Goal: Information Seeking & Learning: Learn about a topic

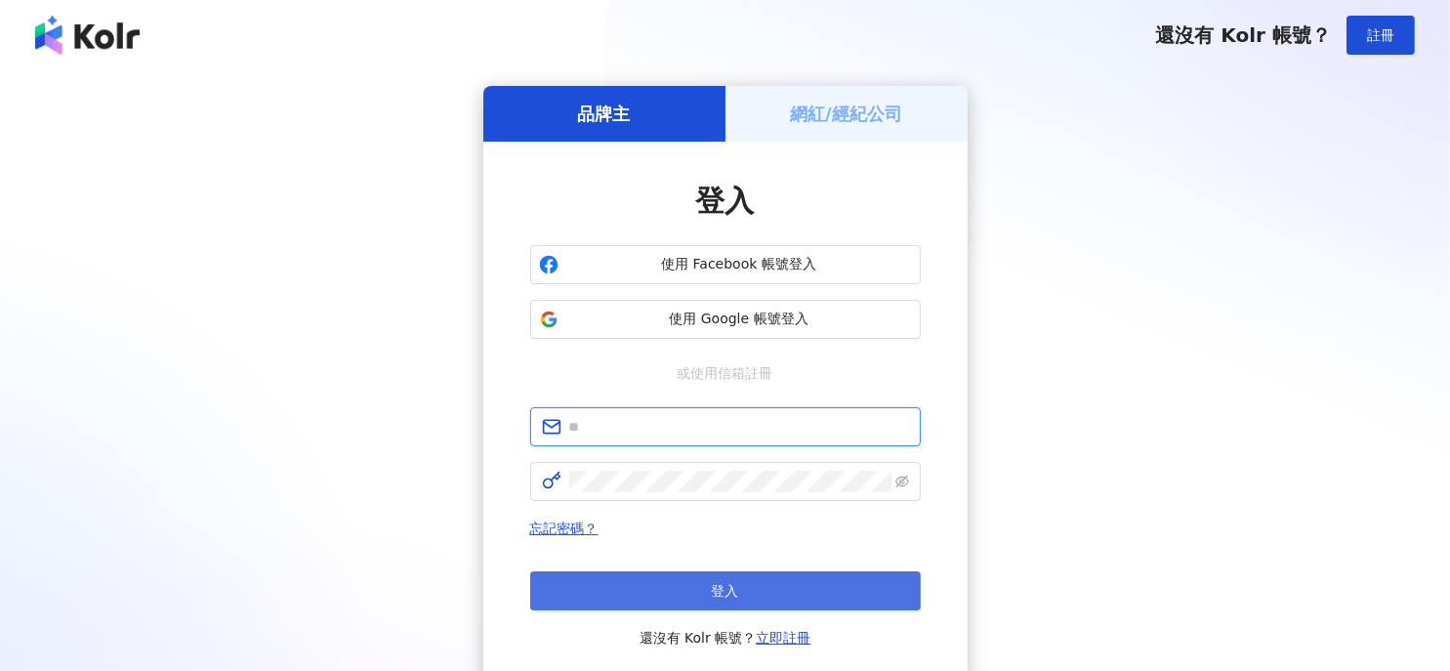
type input "**********"
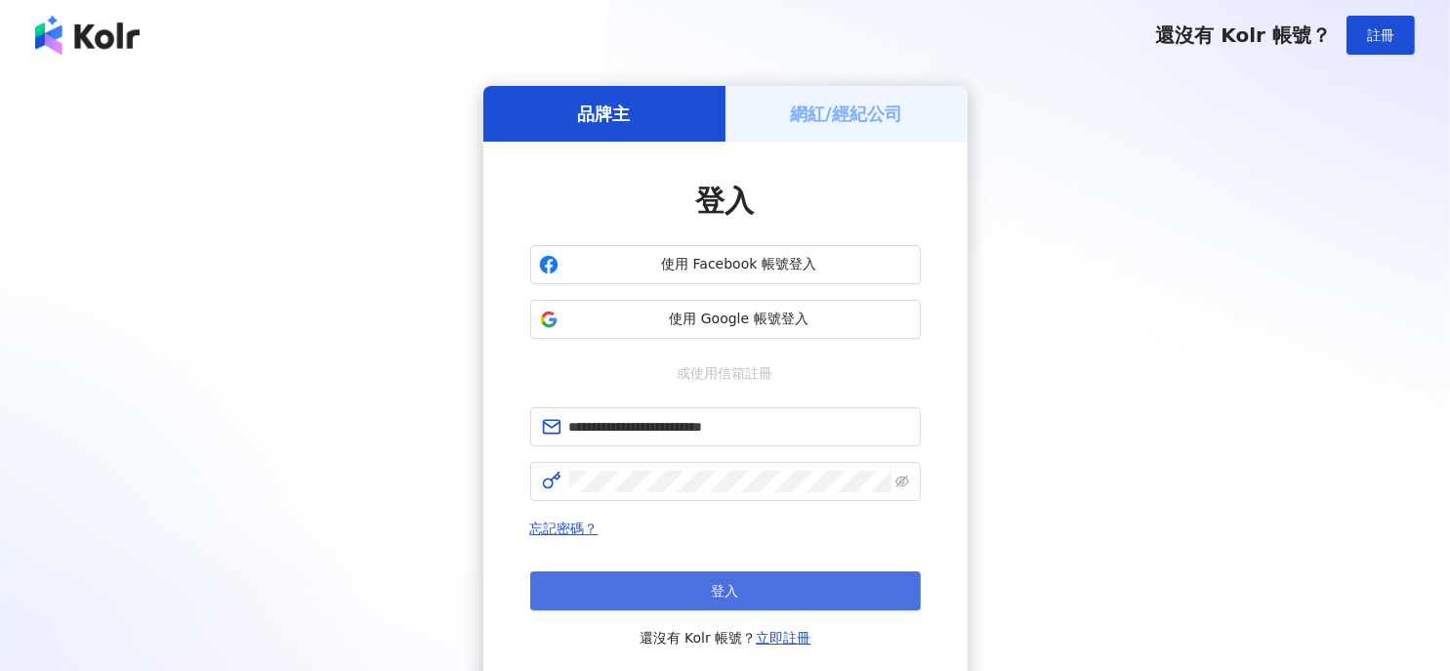
click at [749, 580] on button "登入" at bounding box center [725, 590] width 391 height 39
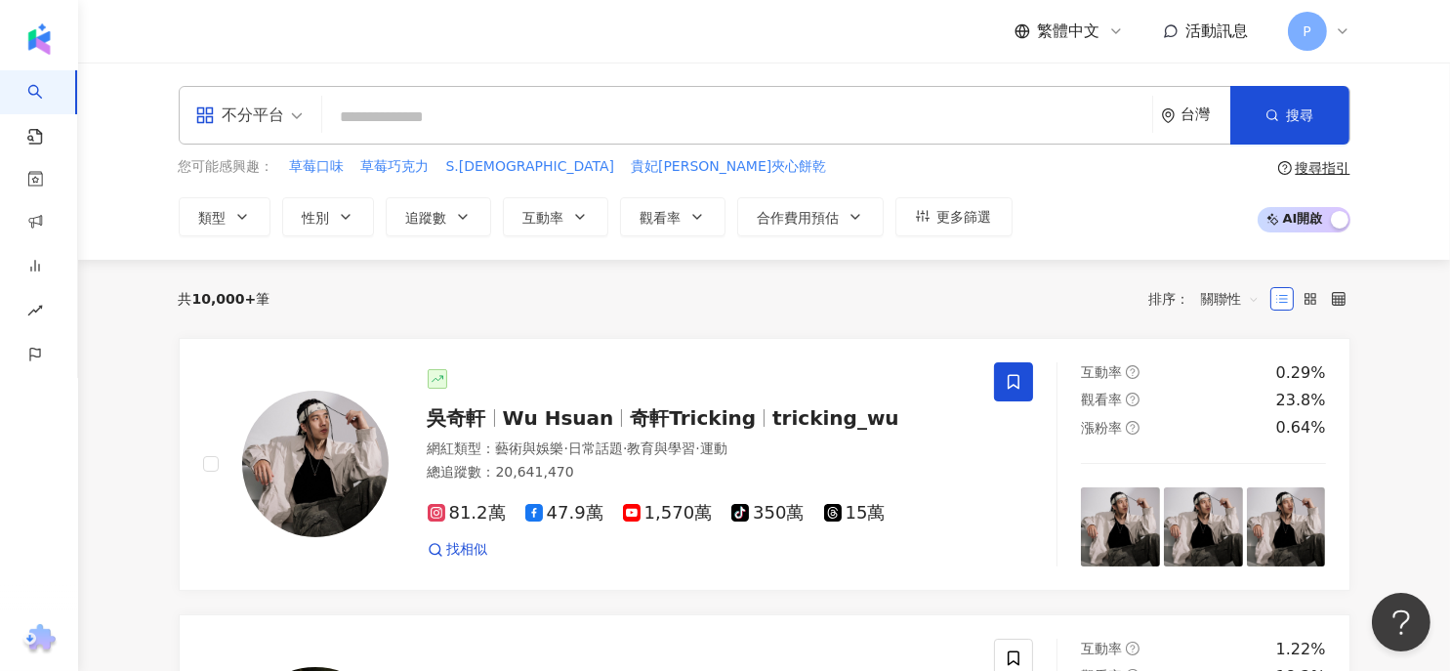
click at [449, 105] on input "search" at bounding box center [737, 117] width 815 height 37
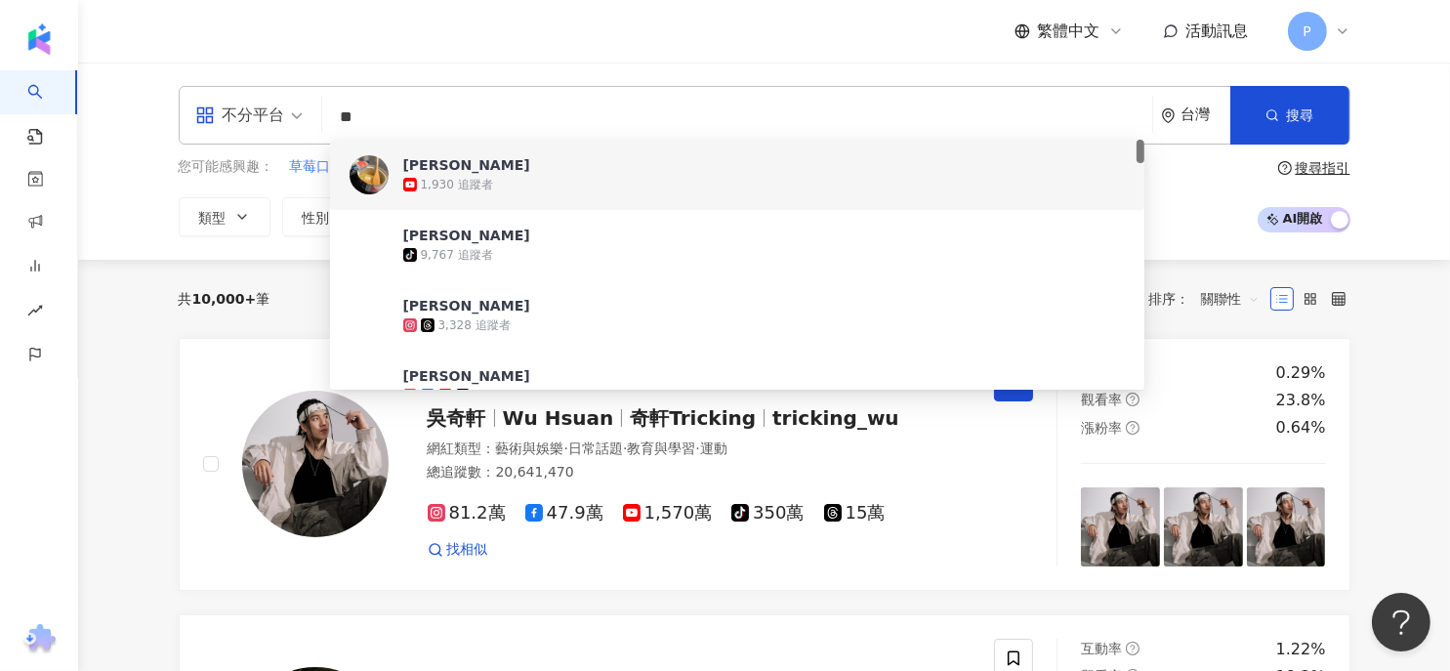
scroll to position [98, 0]
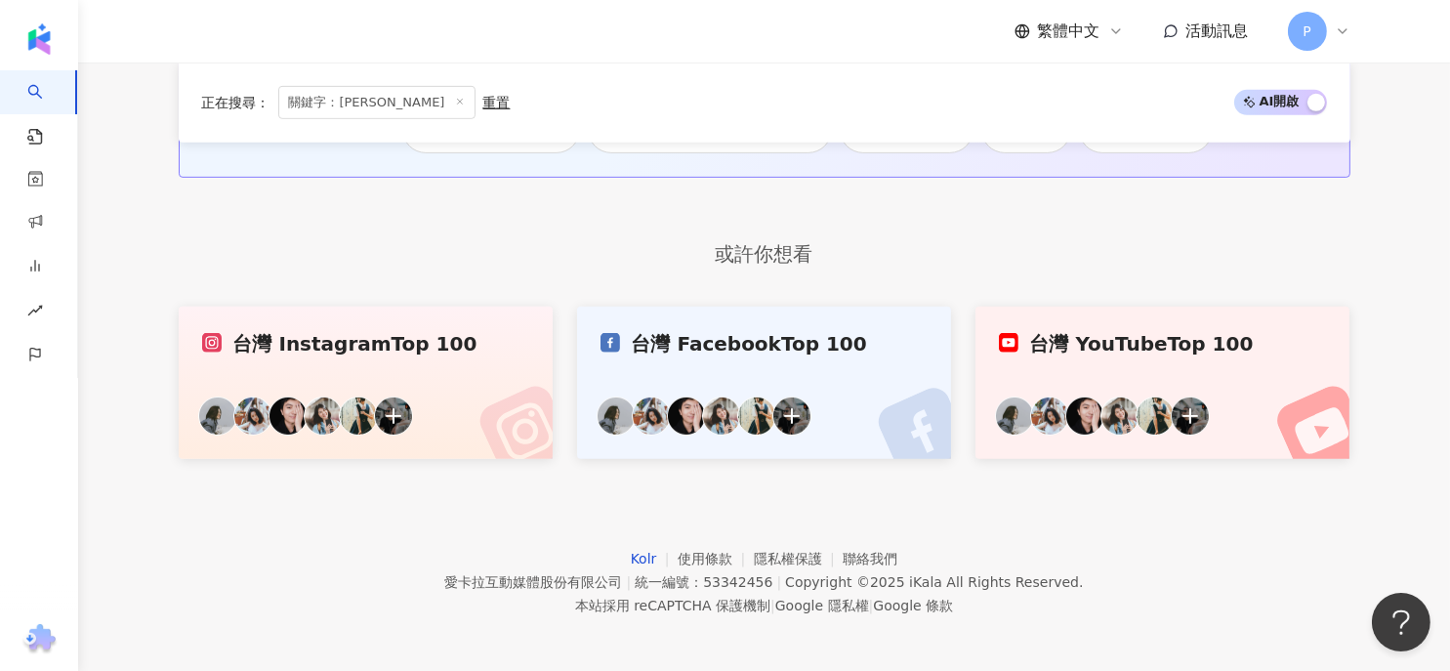
scroll to position [1117, 0]
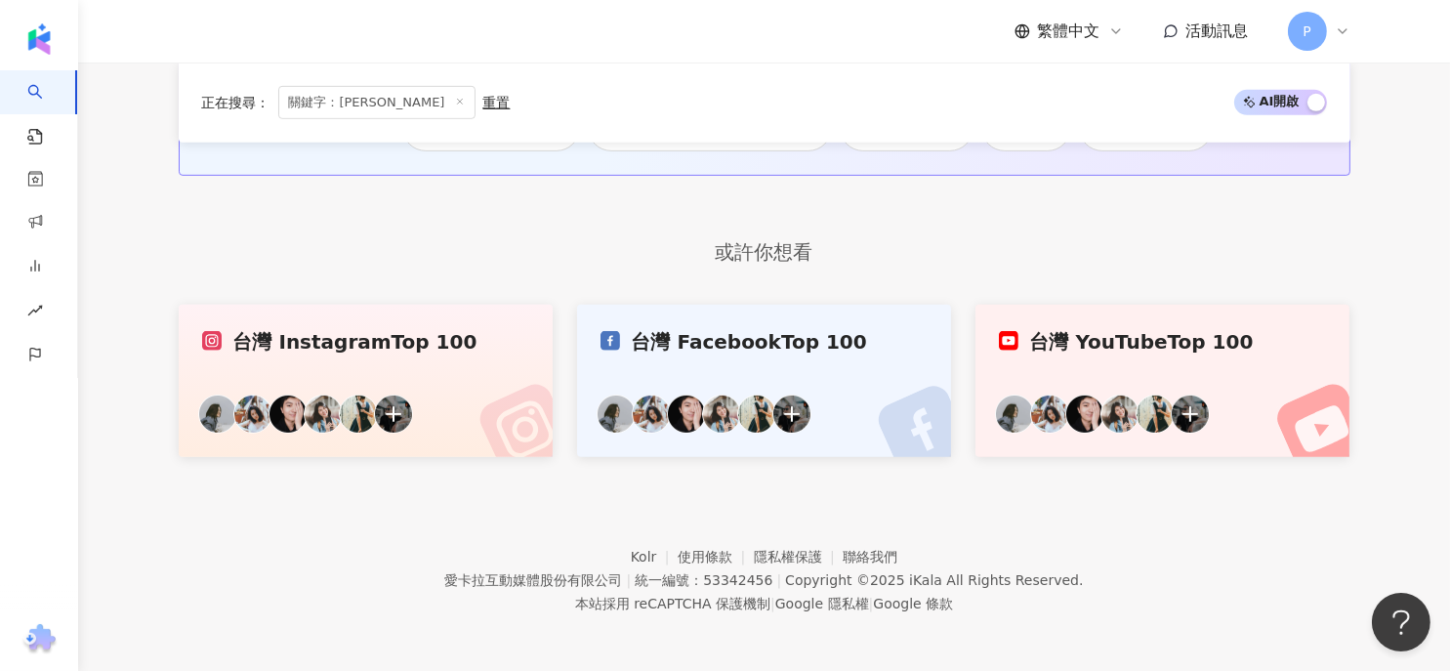
type input "***"
click at [417, 369] on link "台灣 Instagram Top 100" at bounding box center [366, 381] width 375 height 152
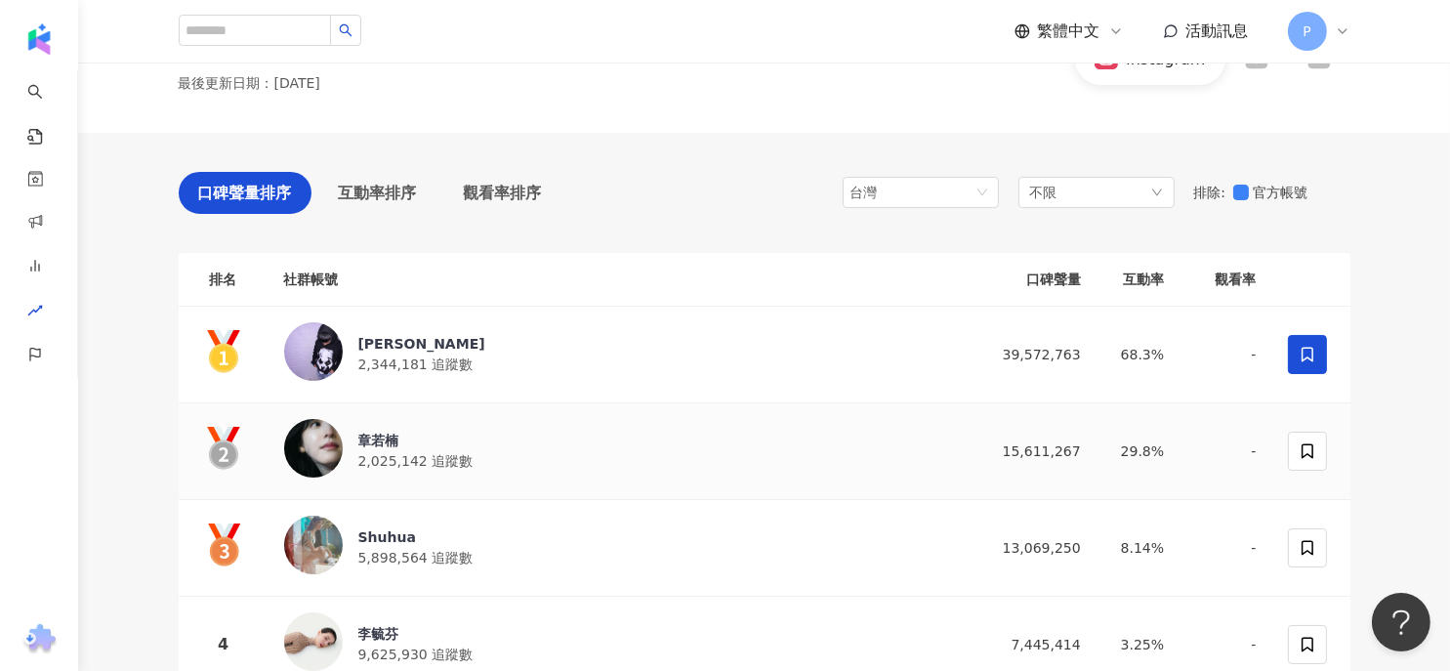
scroll to position [195, 0]
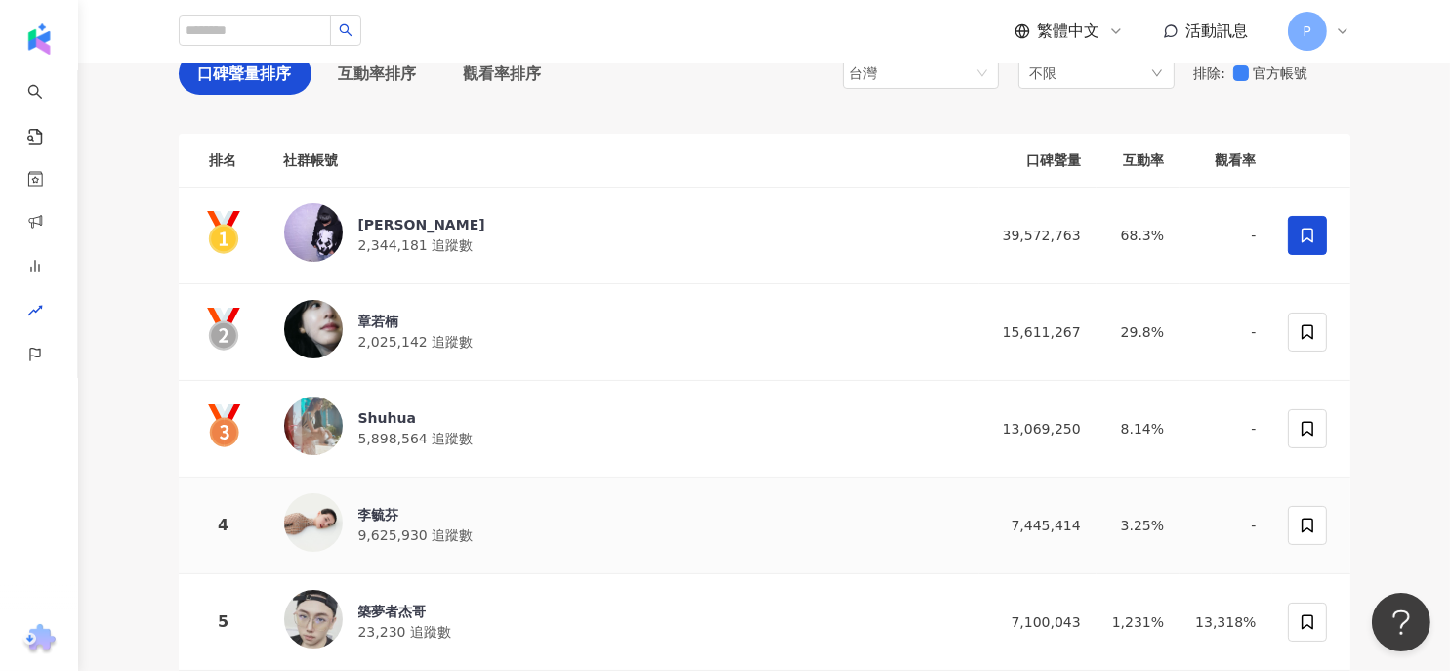
click at [396, 512] on div "李毓芬" at bounding box center [415, 515] width 115 height 20
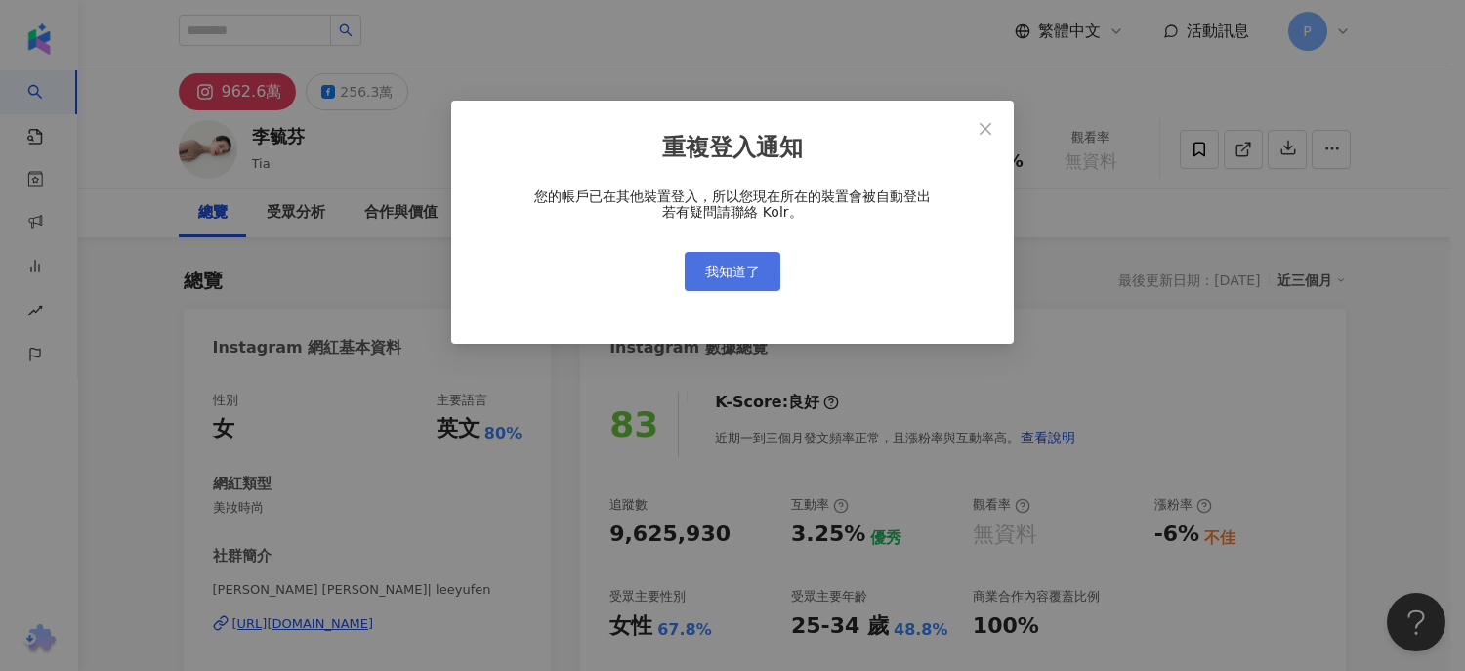
click at [721, 273] on span "我知道了" at bounding box center [732, 272] width 55 height 16
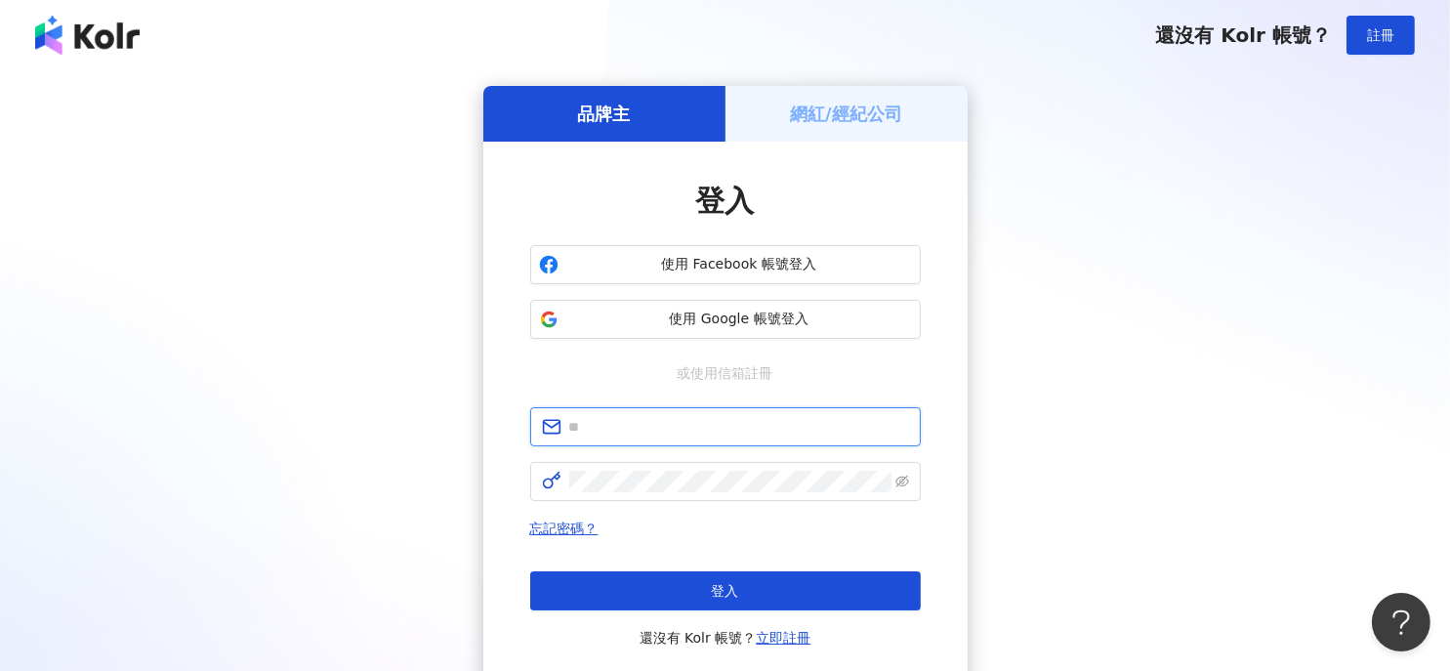
type input "**********"
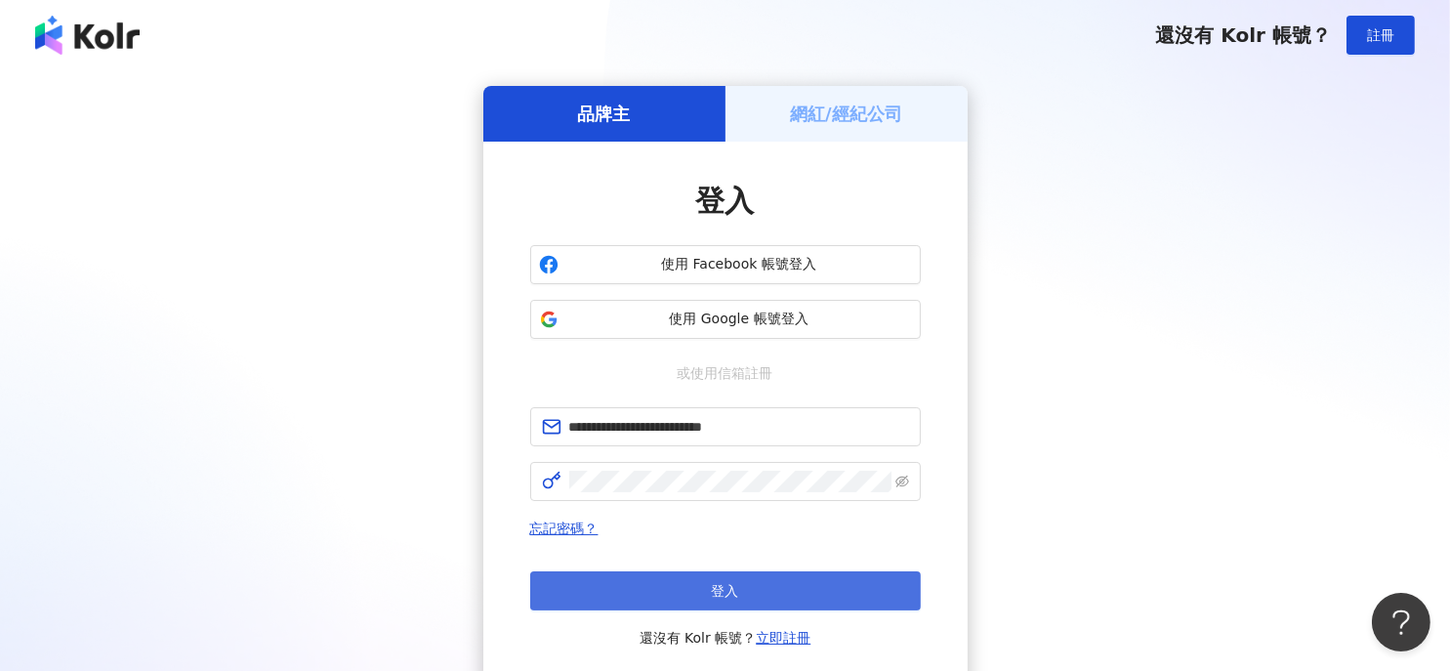
click at [664, 593] on button "登入" at bounding box center [725, 590] width 391 height 39
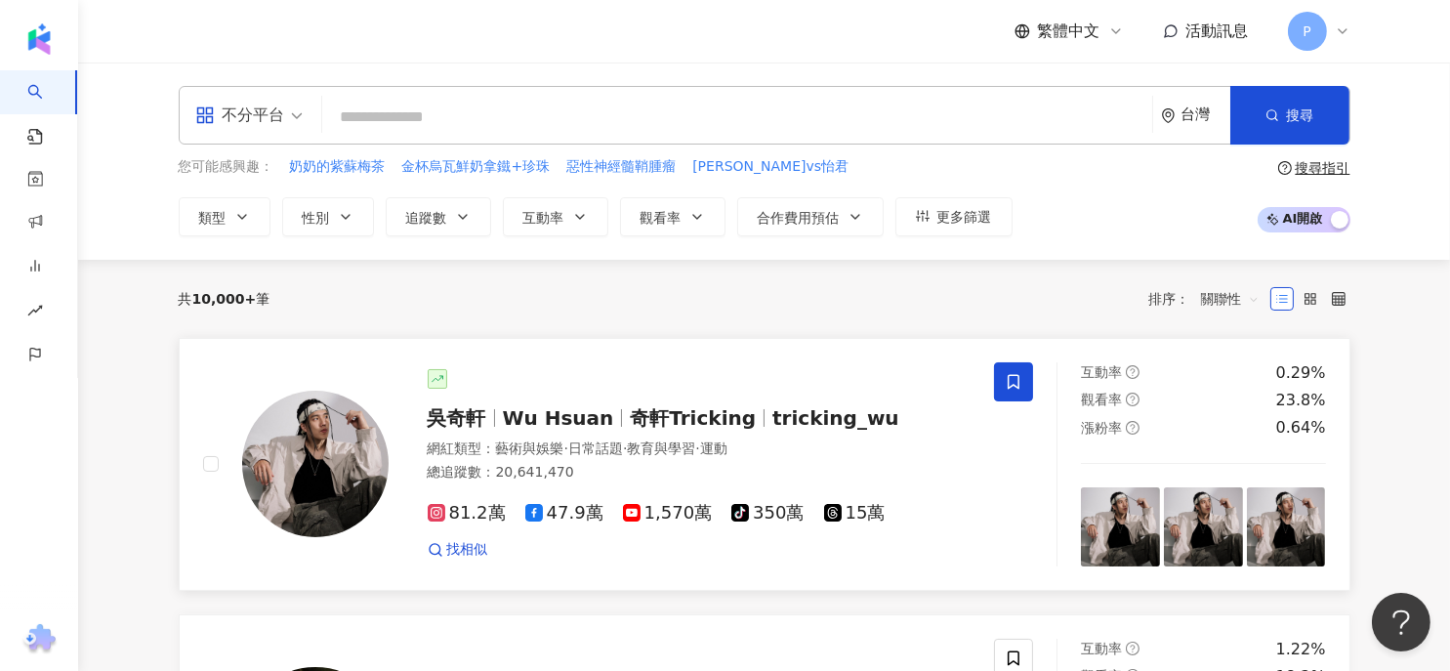
click at [657, 412] on span "奇軒Tricking" at bounding box center [693, 417] width 126 height 23
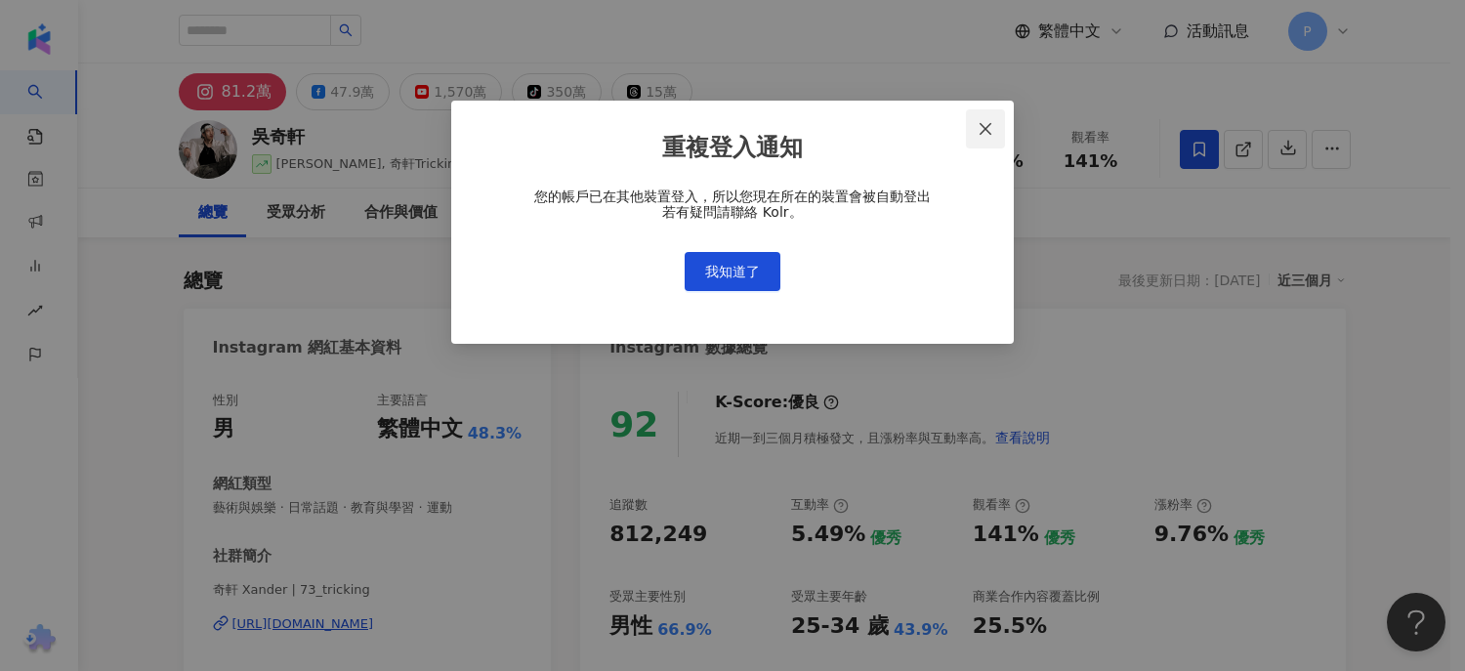
click at [986, 125] on icon "close" at bounding box center [986, 129] width 16 height 16
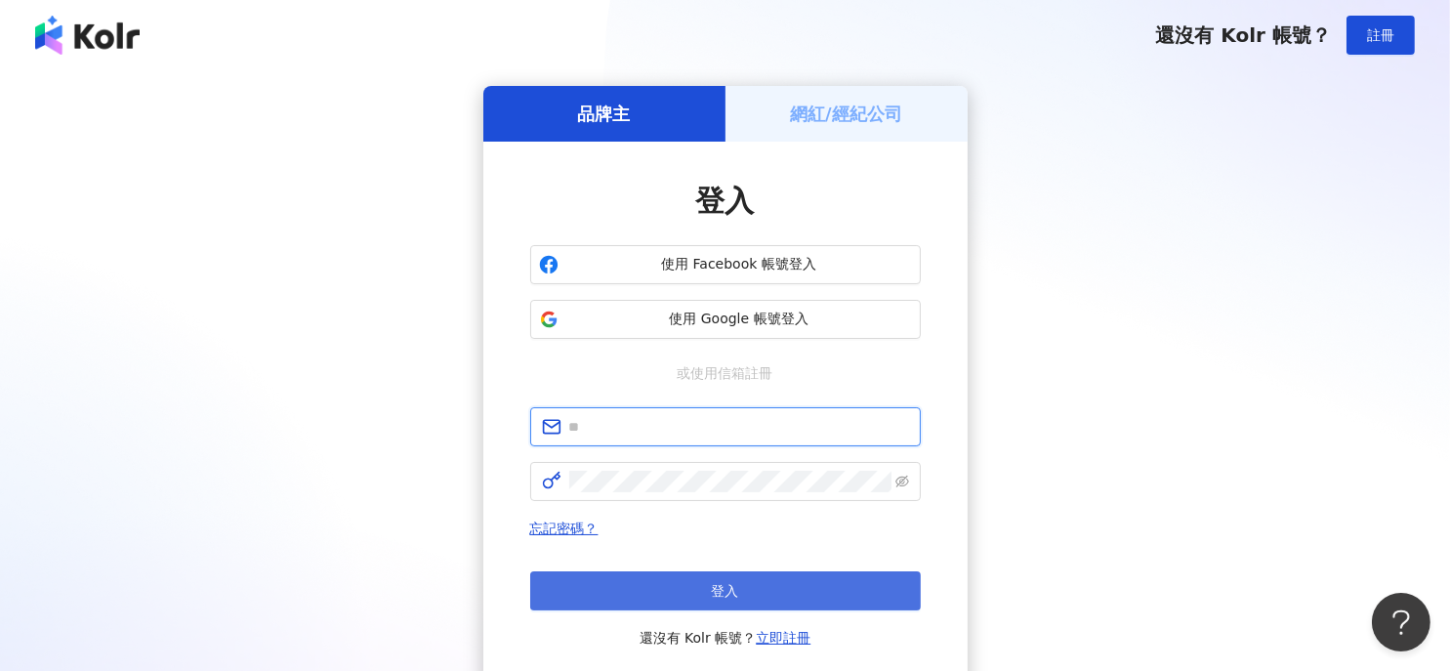
type input "**********"
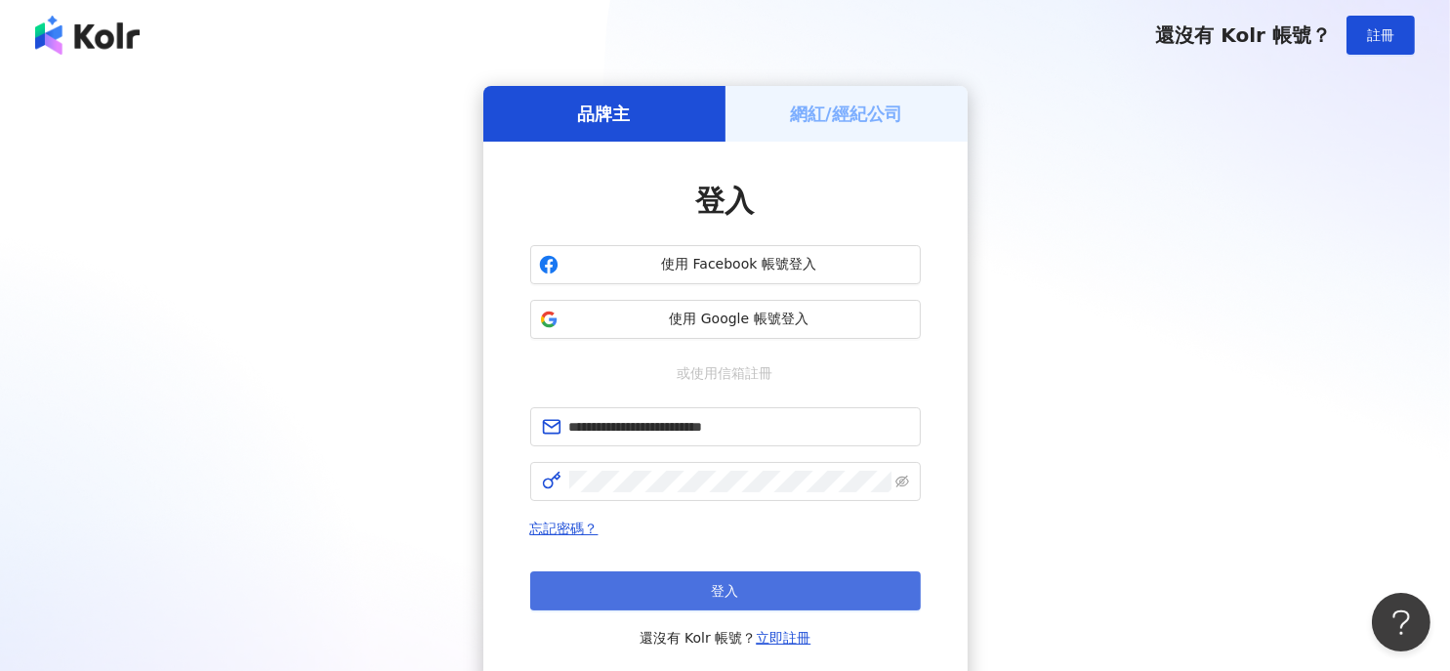
click at [627, 600] on button "登入" at bounding box center [725, 590] width 391 height 39
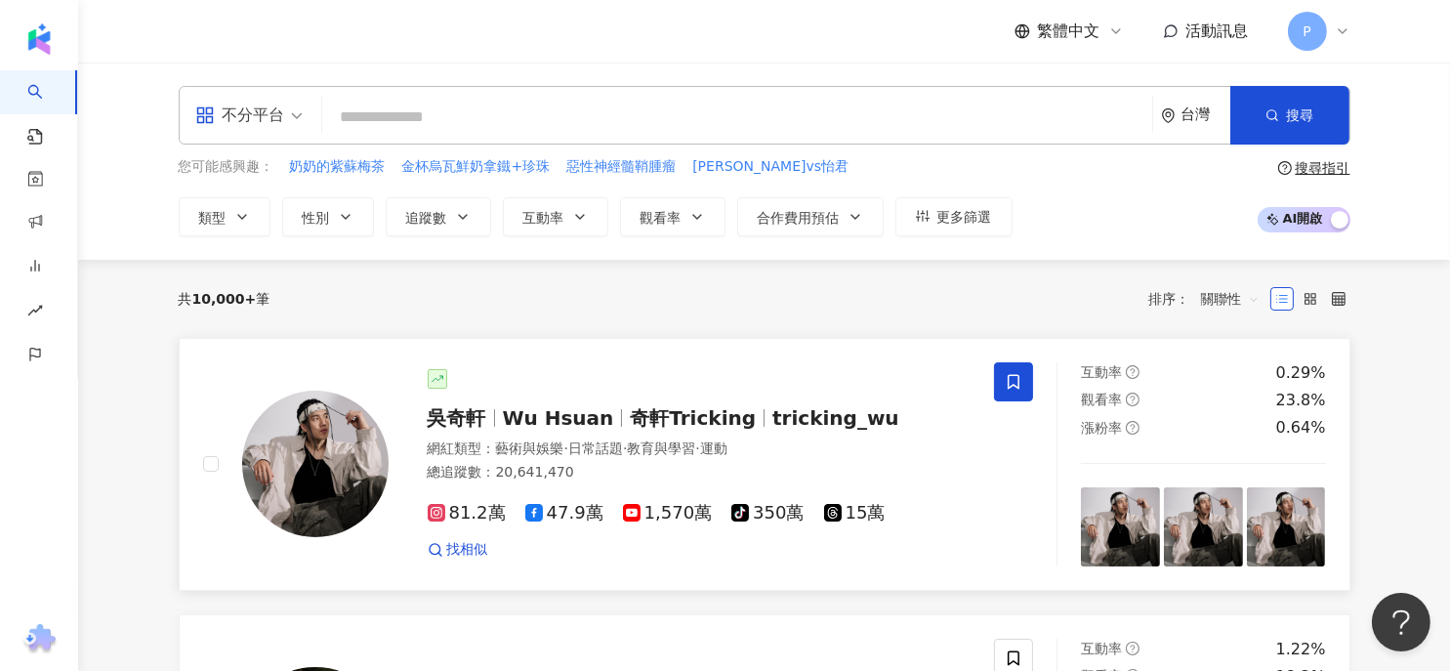
click at [563, 424] on span "Wu Hsuan" at bounding box center [558, 417] width 111 height 23
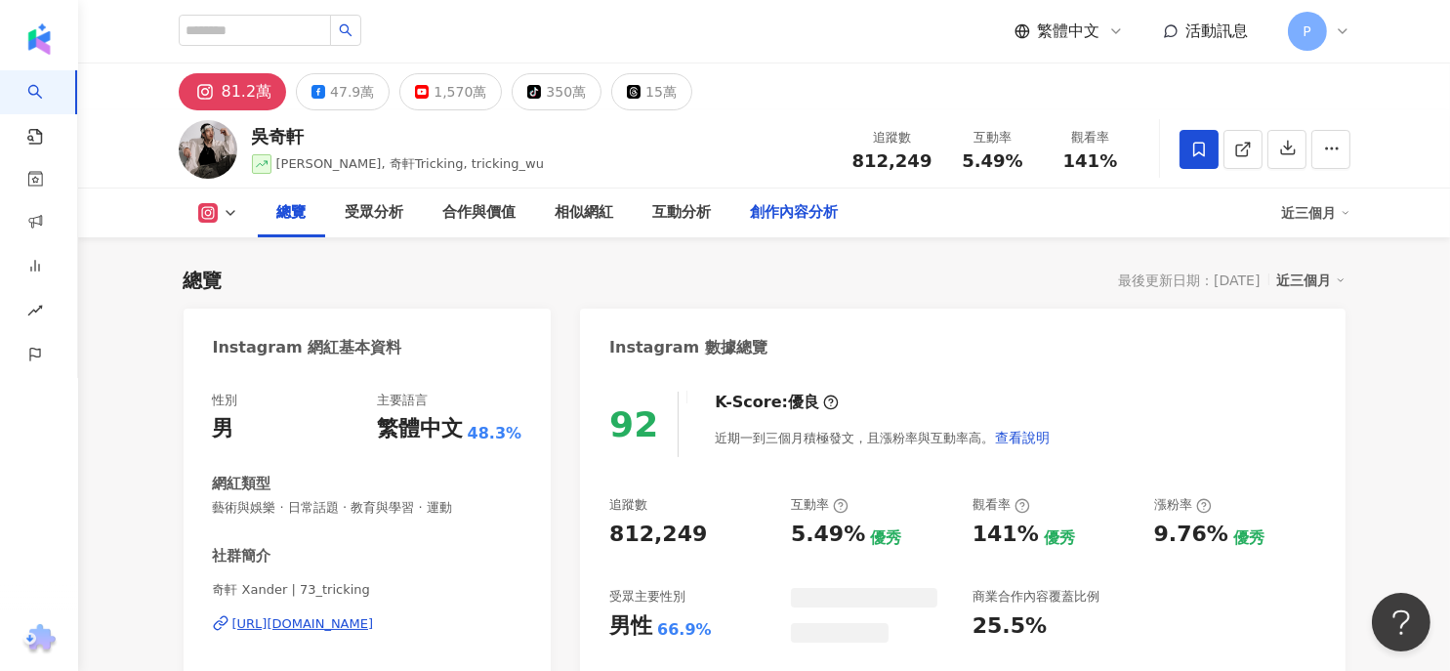
click at [754, 216] on div "創作內容分析" at bounding box center [795, 212] width 88 height 23
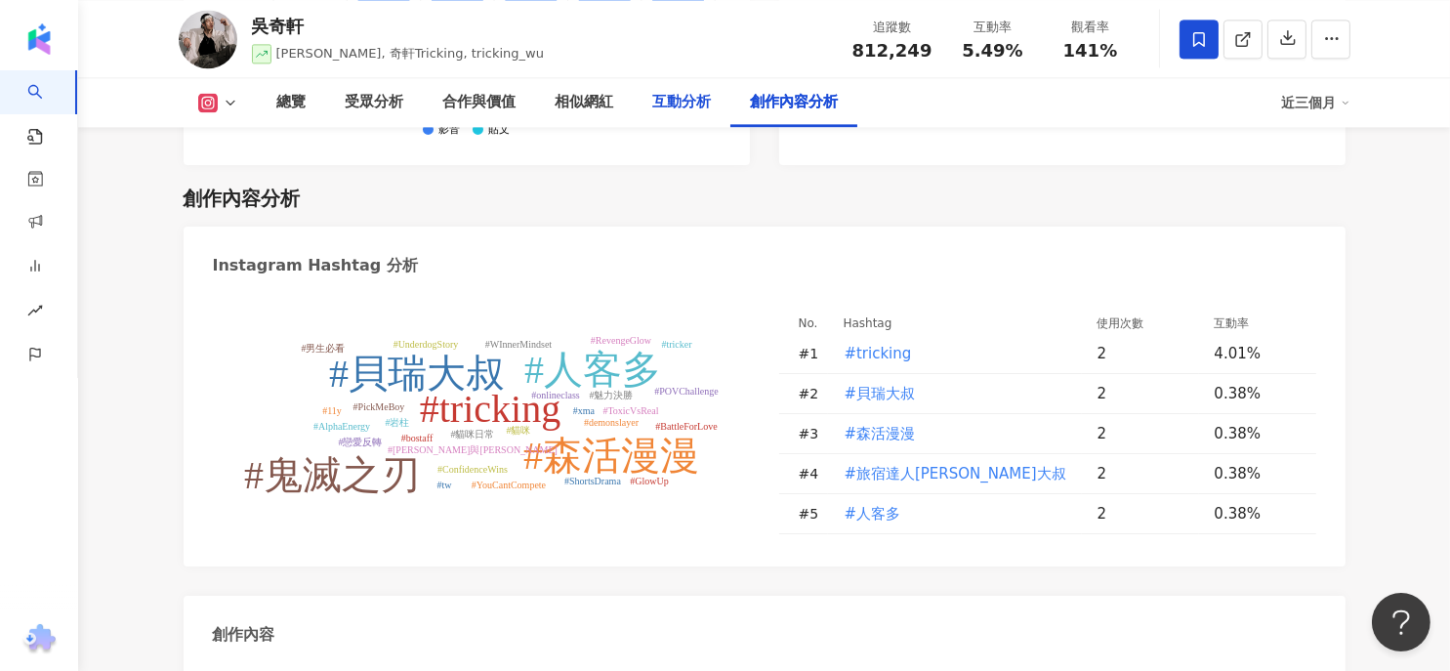
click at [664, 105] on div "互動分析" at bounding box center [682, 102] width 59 height 23
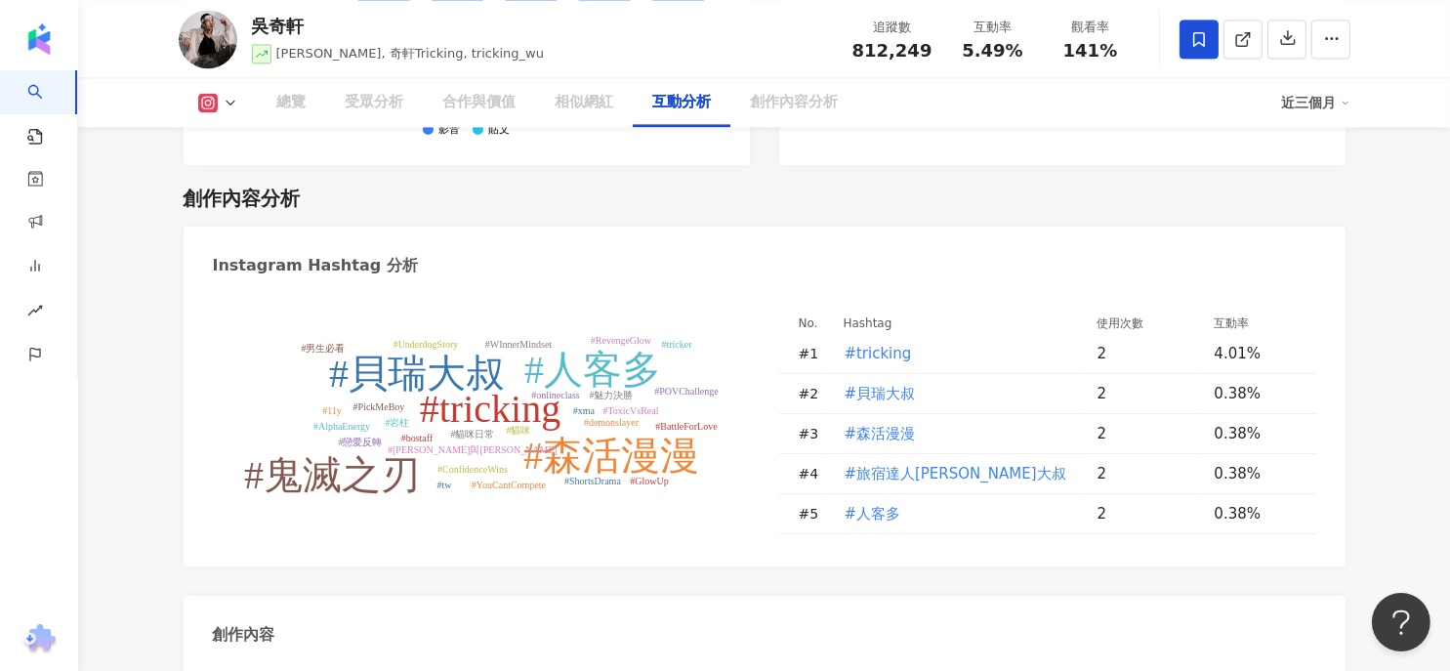
scroll to position [3915, 0]
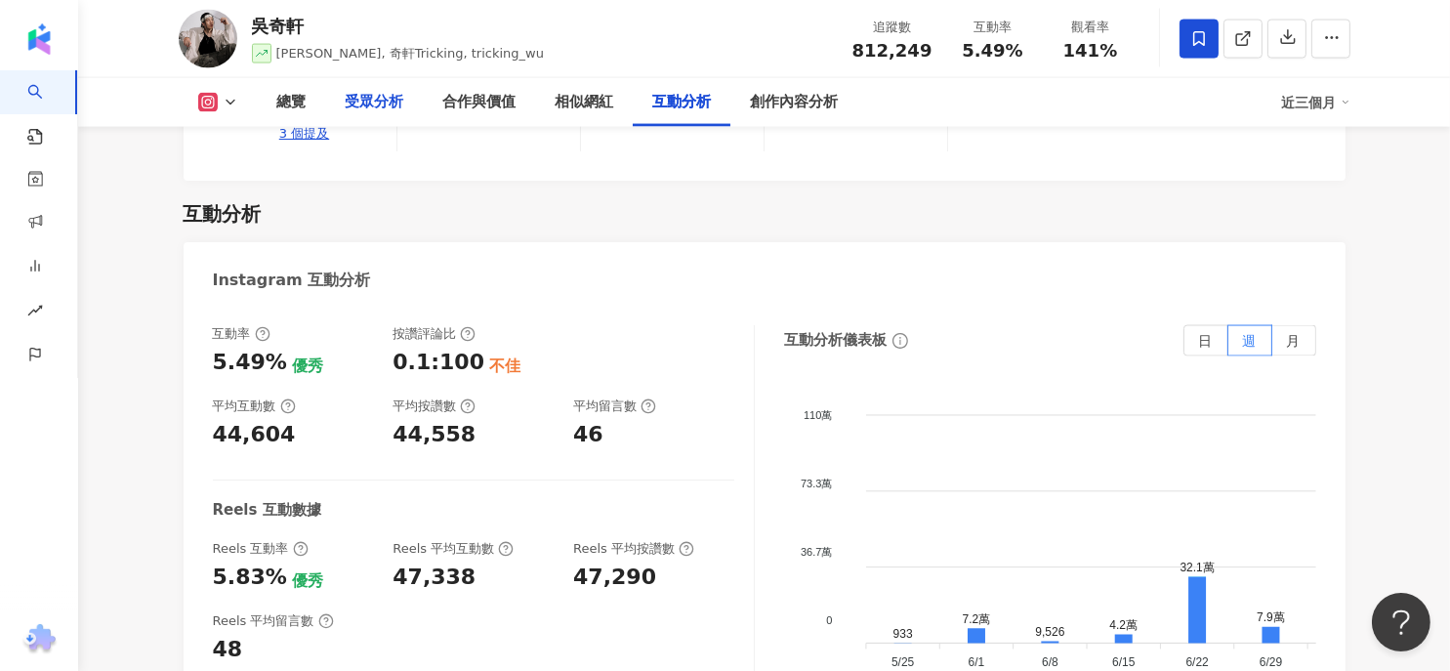
click at [377, 111] on div "受眾分析" at bounding box center [375, 102] width 59 height 23
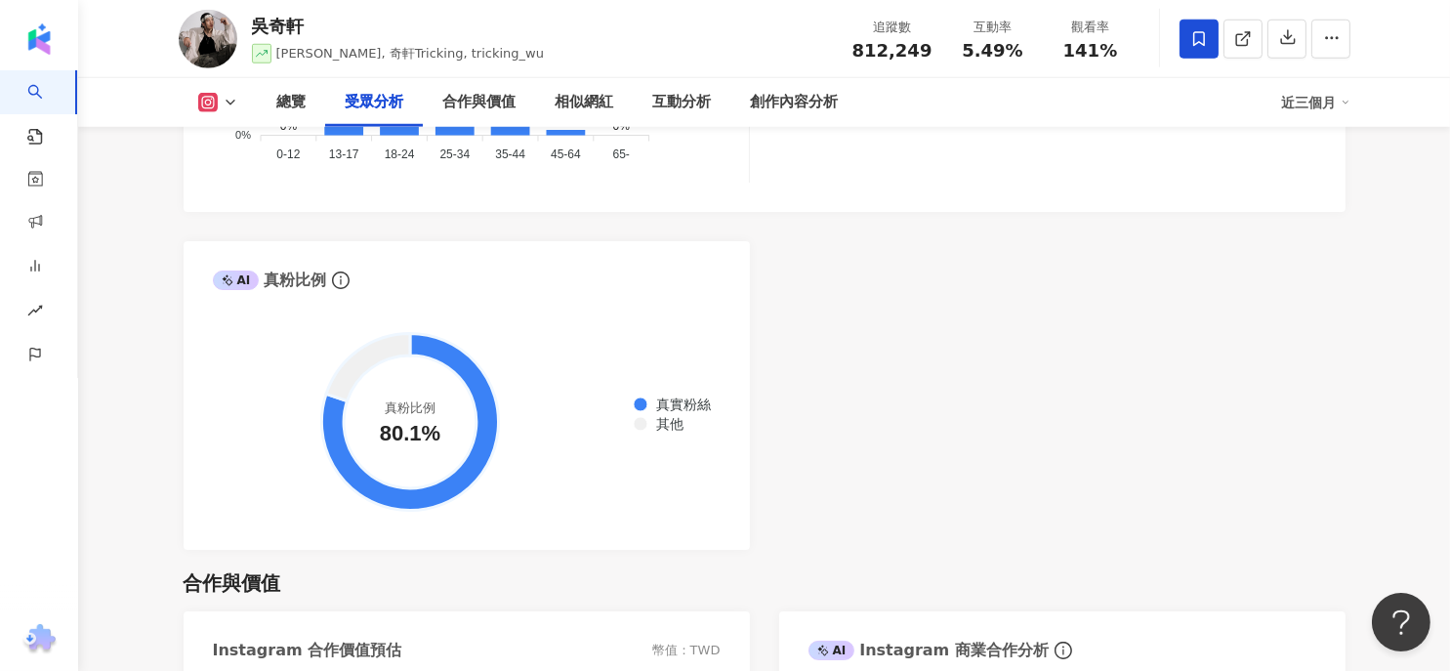
scroll to position [2236, 0]
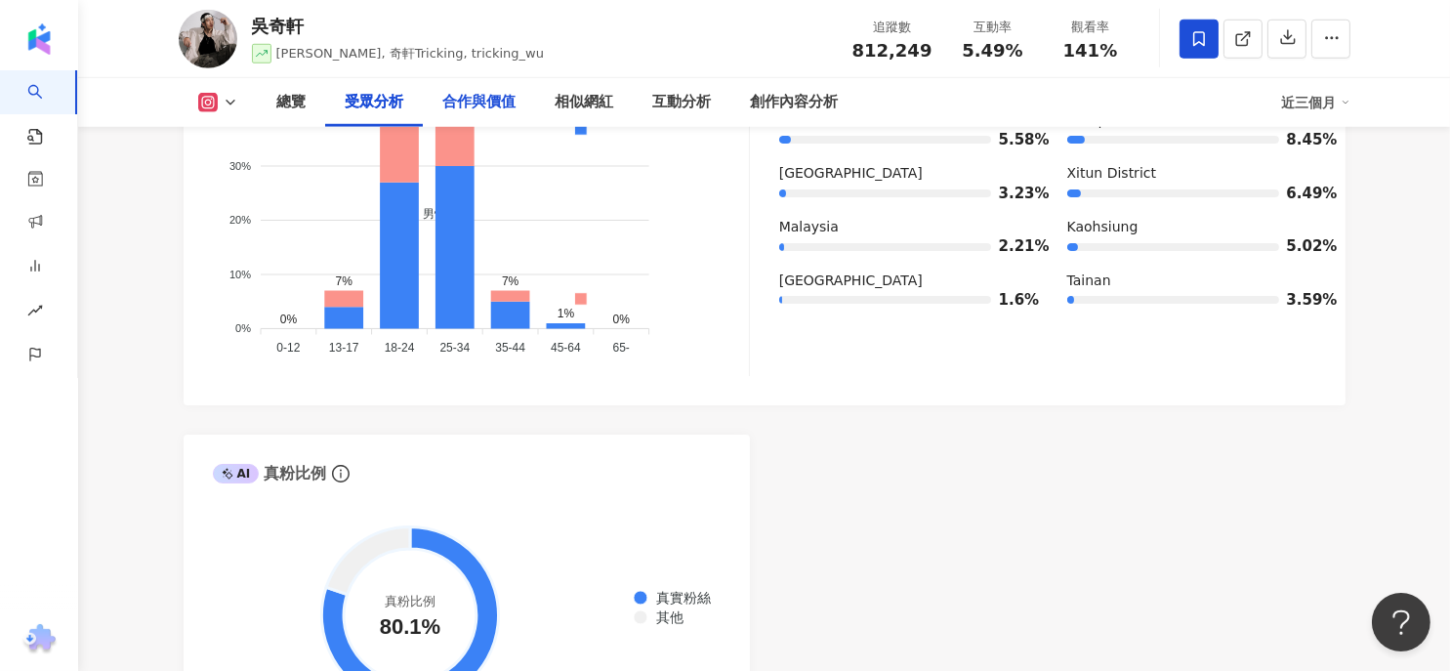
click at [457, 92] on div "合作與價值" at bounding box center [479, 102] width 73 height 23
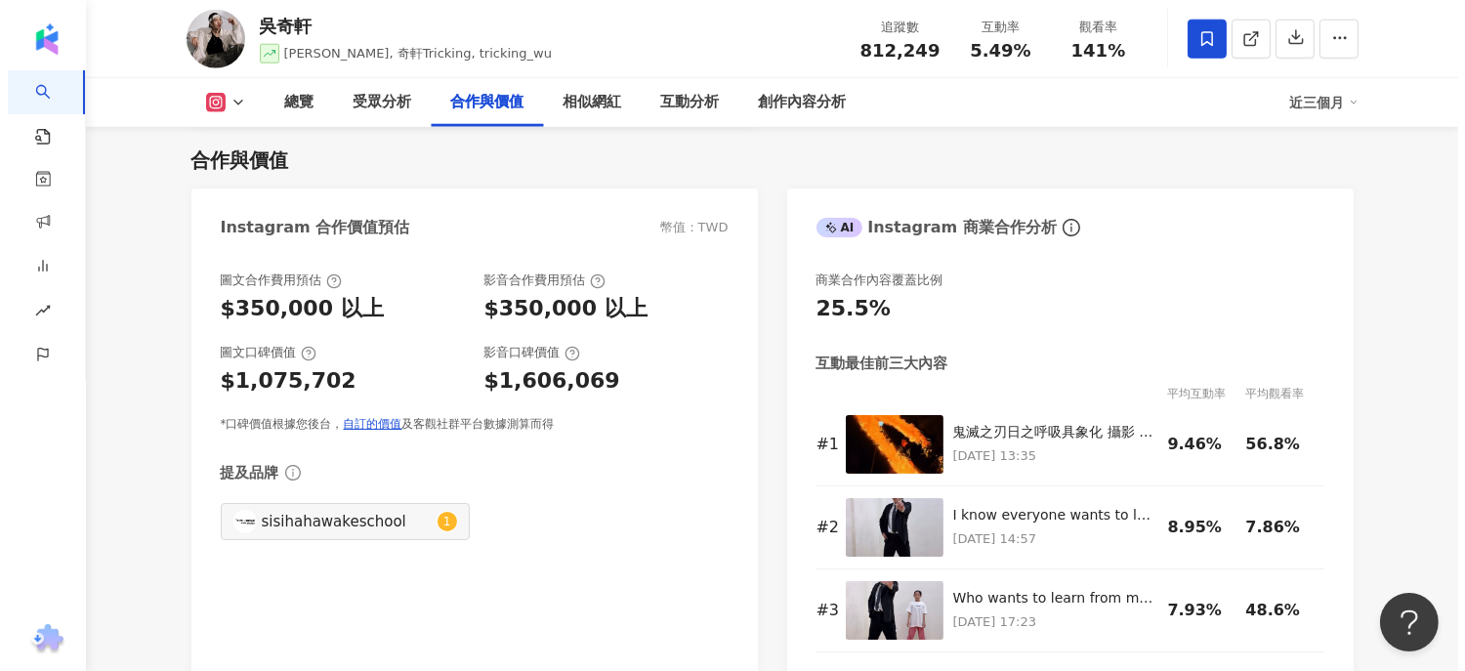
scroll to position [2626, 0]
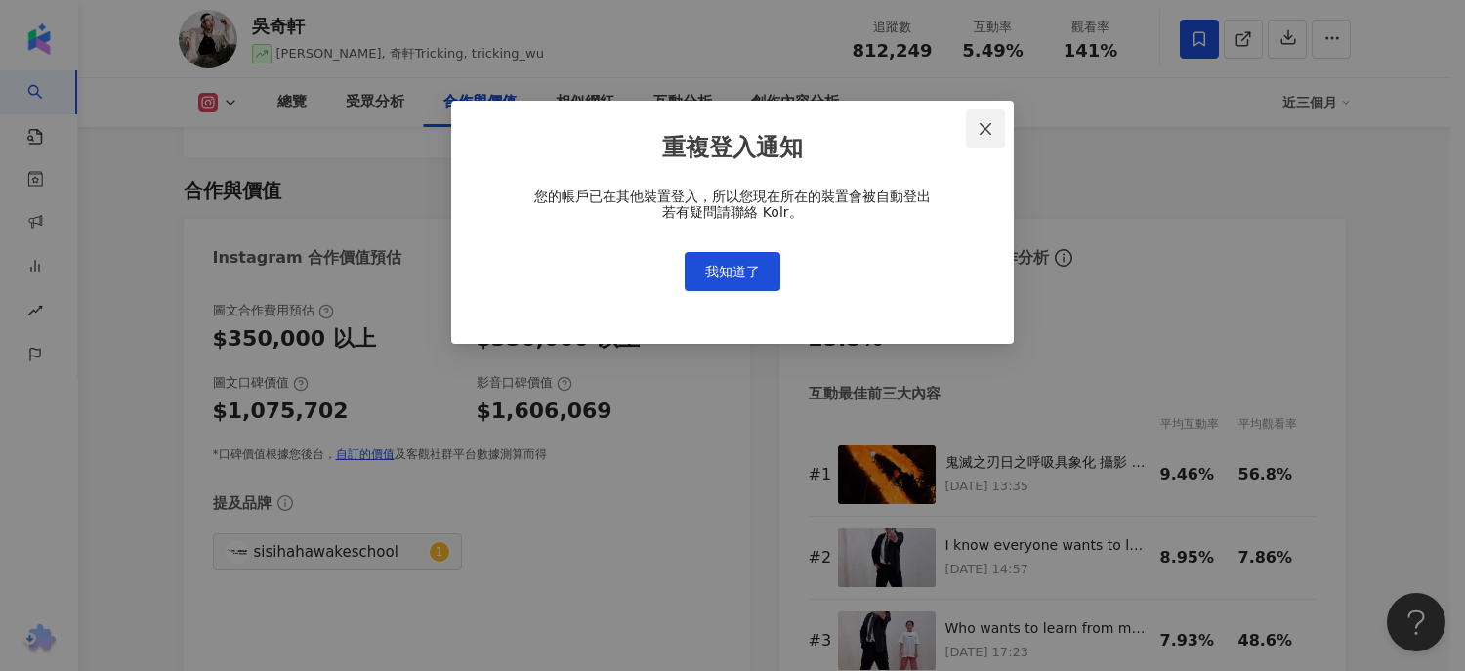
click at [978, 129] on icon "close" at bounding box center [986, 129] width 16 height 16
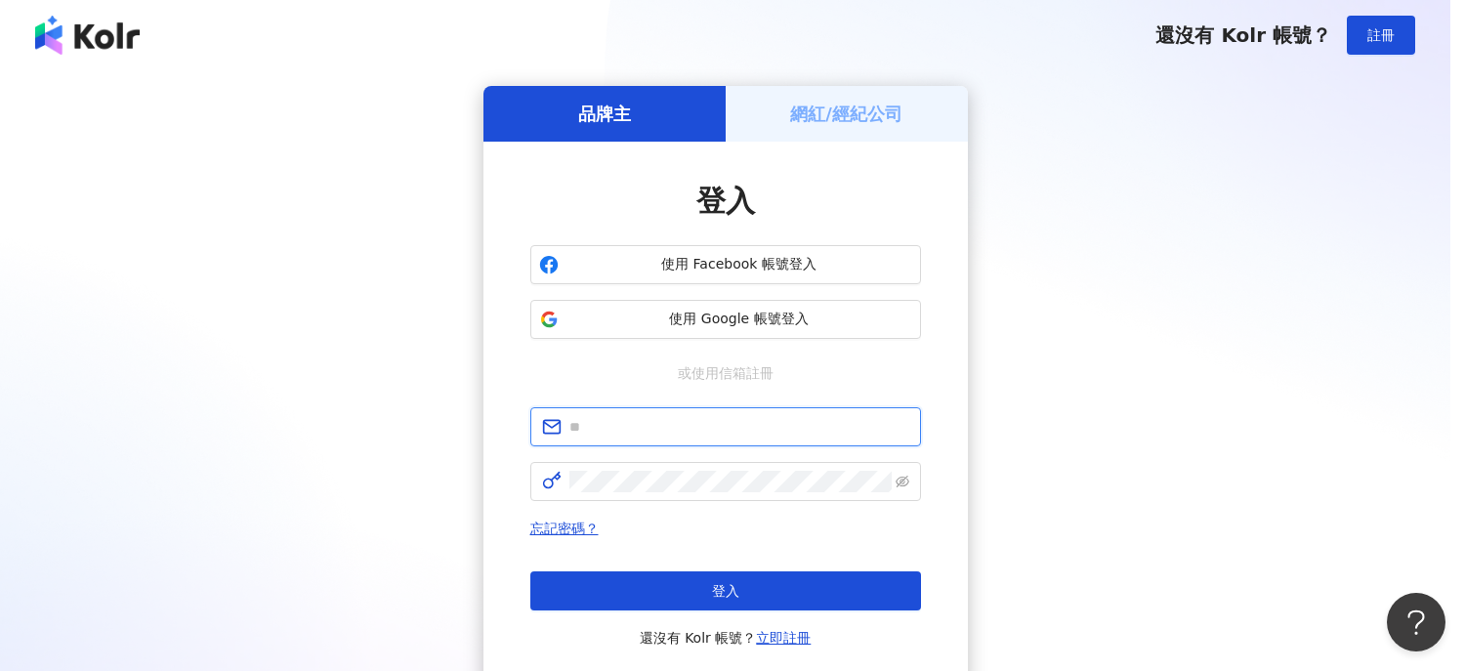
type input "**********"
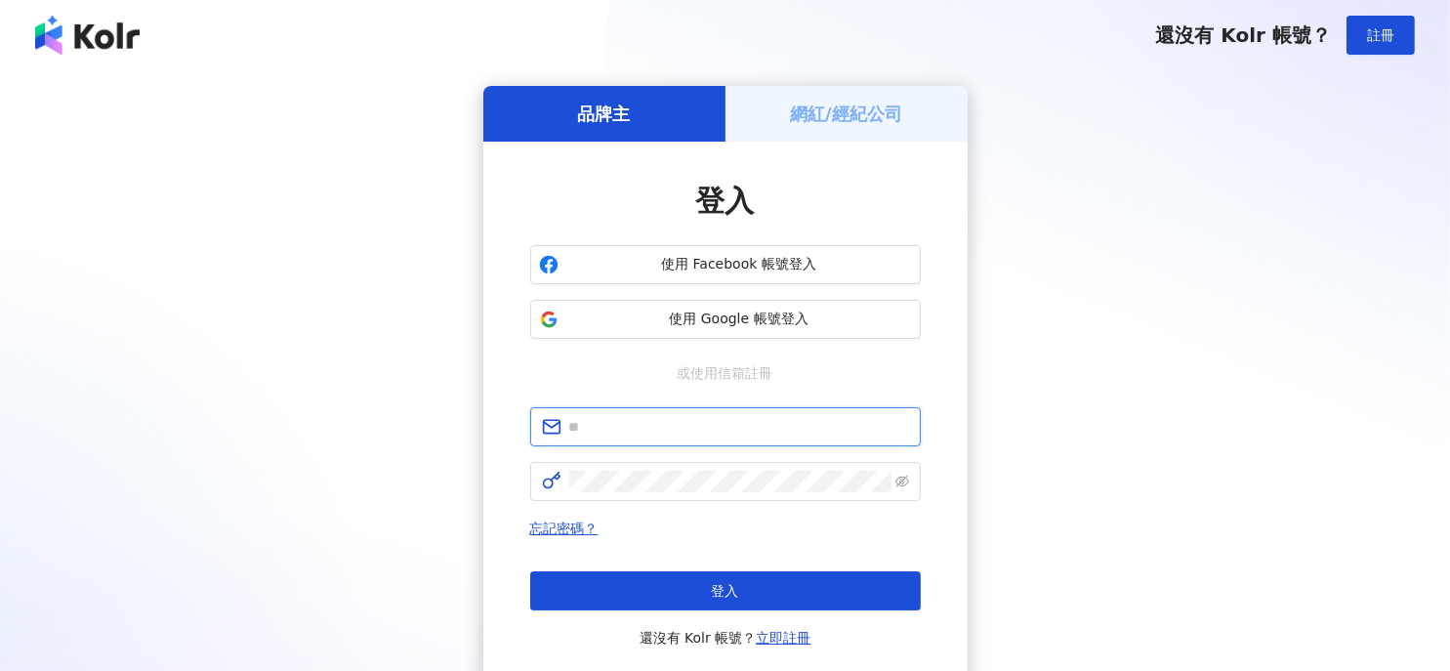
type input "**********"
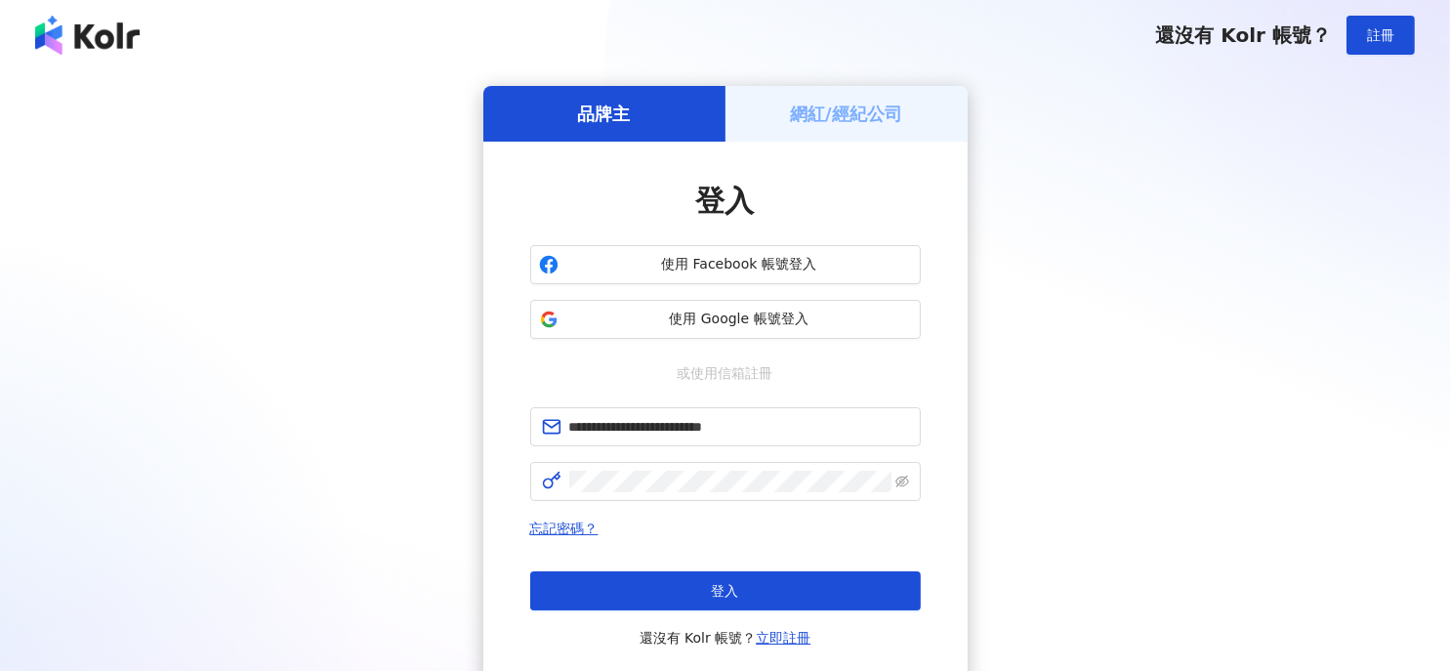
click at [675, 590] on button "登入" at bounding box center [725, 590] width 391 height 39
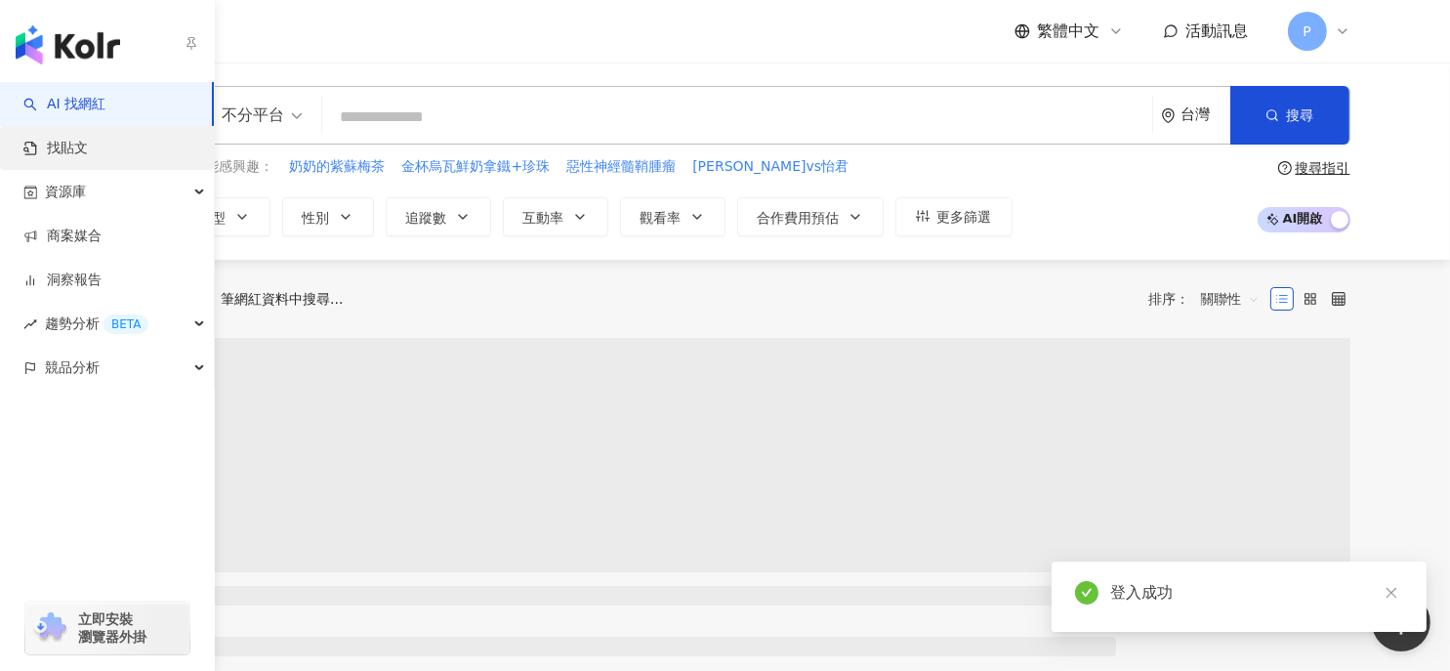
click at [73, 147] on link "找貼文" at bounding box center [55, 149] width 64 height 20
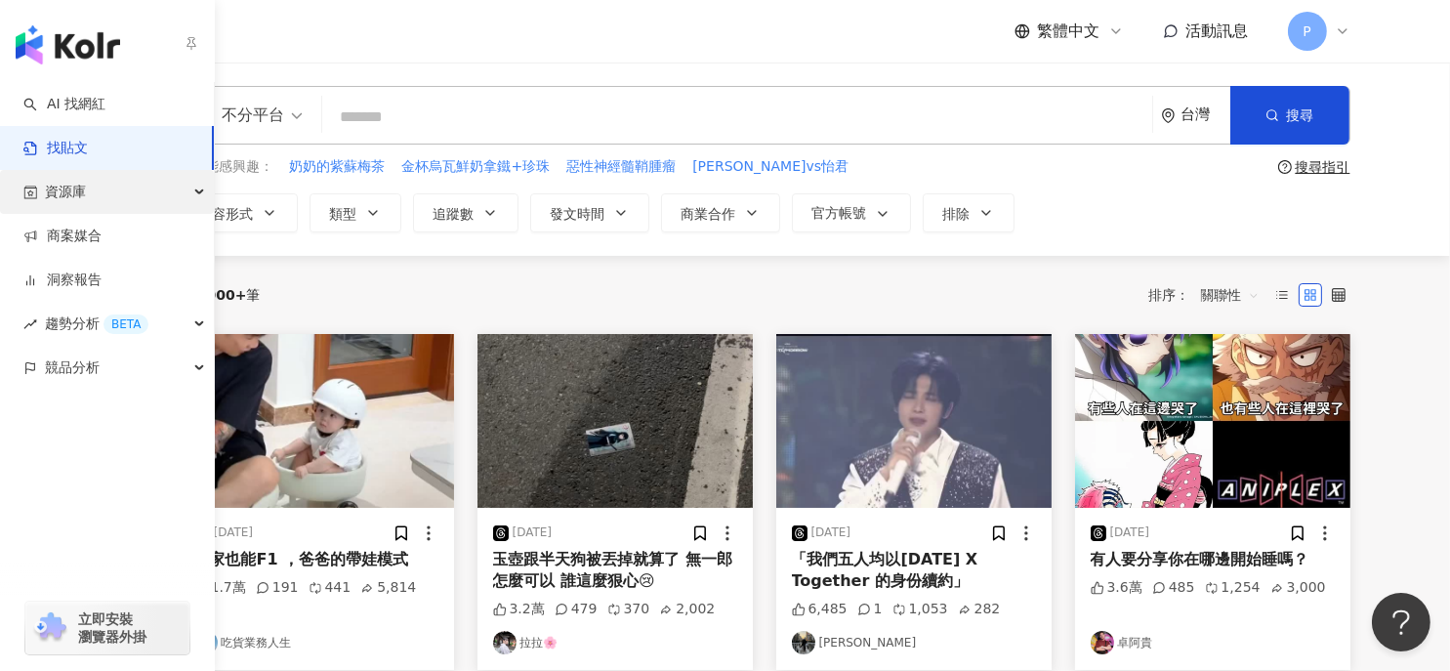
click at [191, 195] on div "資源庫" at bounding box center [107, 192] width 214 height 44
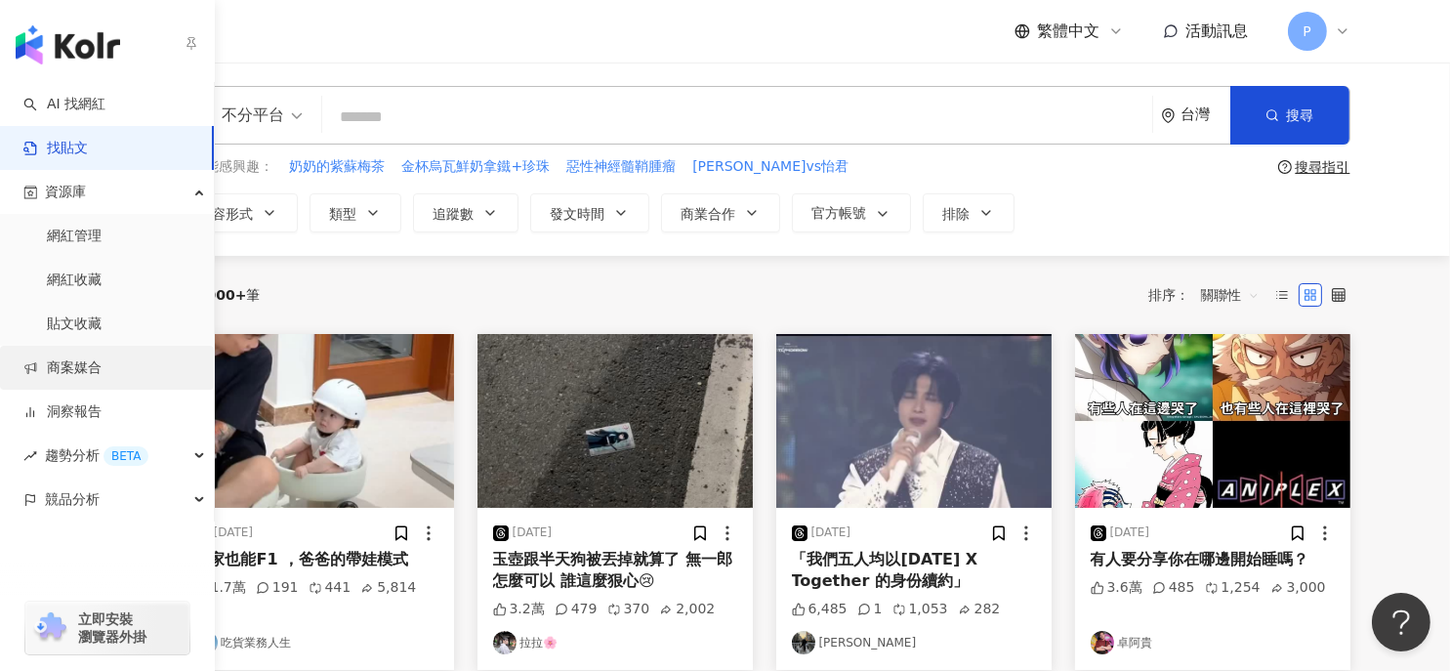
click at [68, 362] on link "商案媒合" at bounding box center [62, 368] width 78 height 20
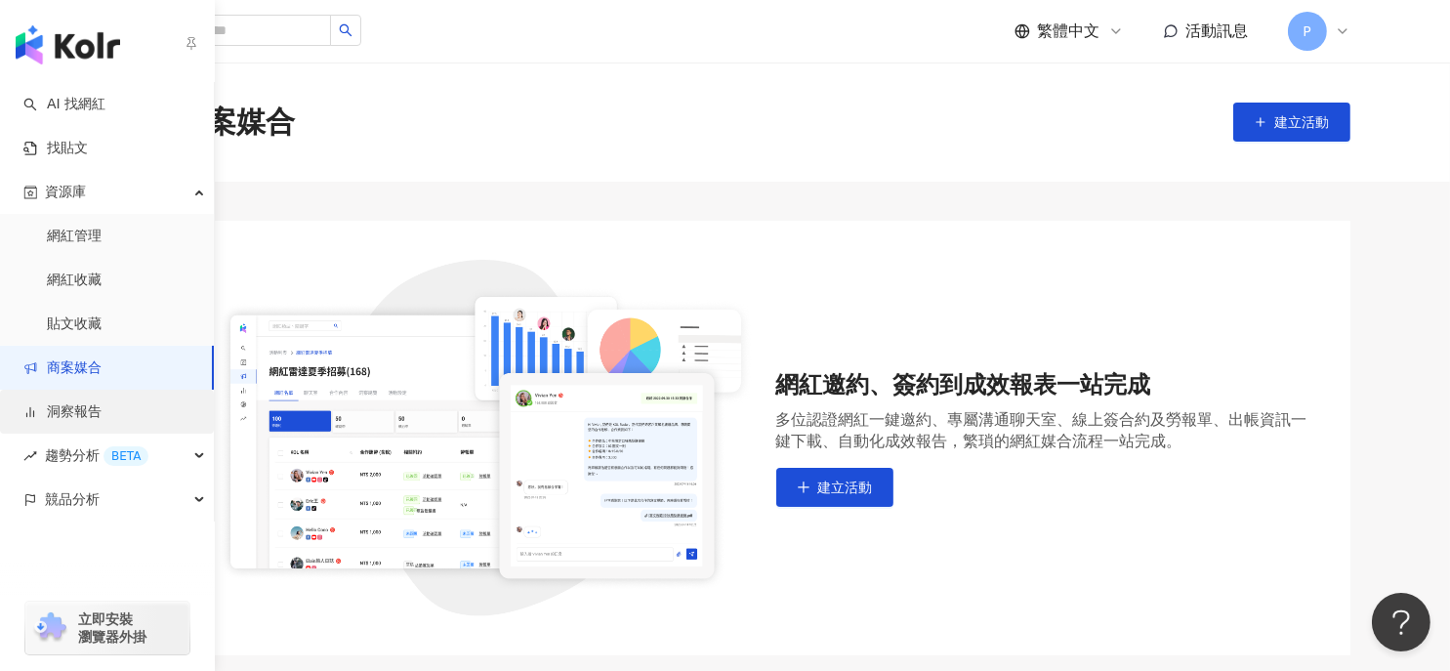
click at [76, 412] on link "洞察報告" at bounding box center [62, 412] width 78 height 20
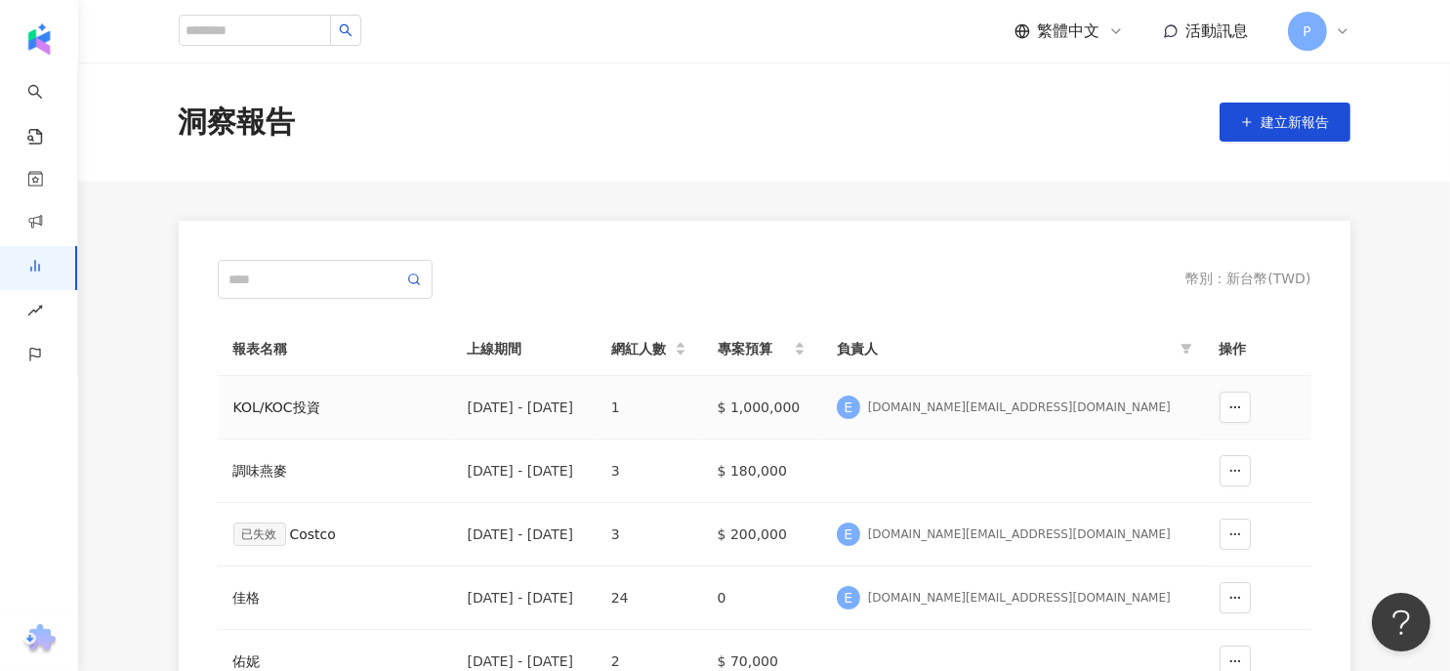
click at [315, 414] on div "KOL/KOC投資" at bounding box center [334, 407] width 203 height 21
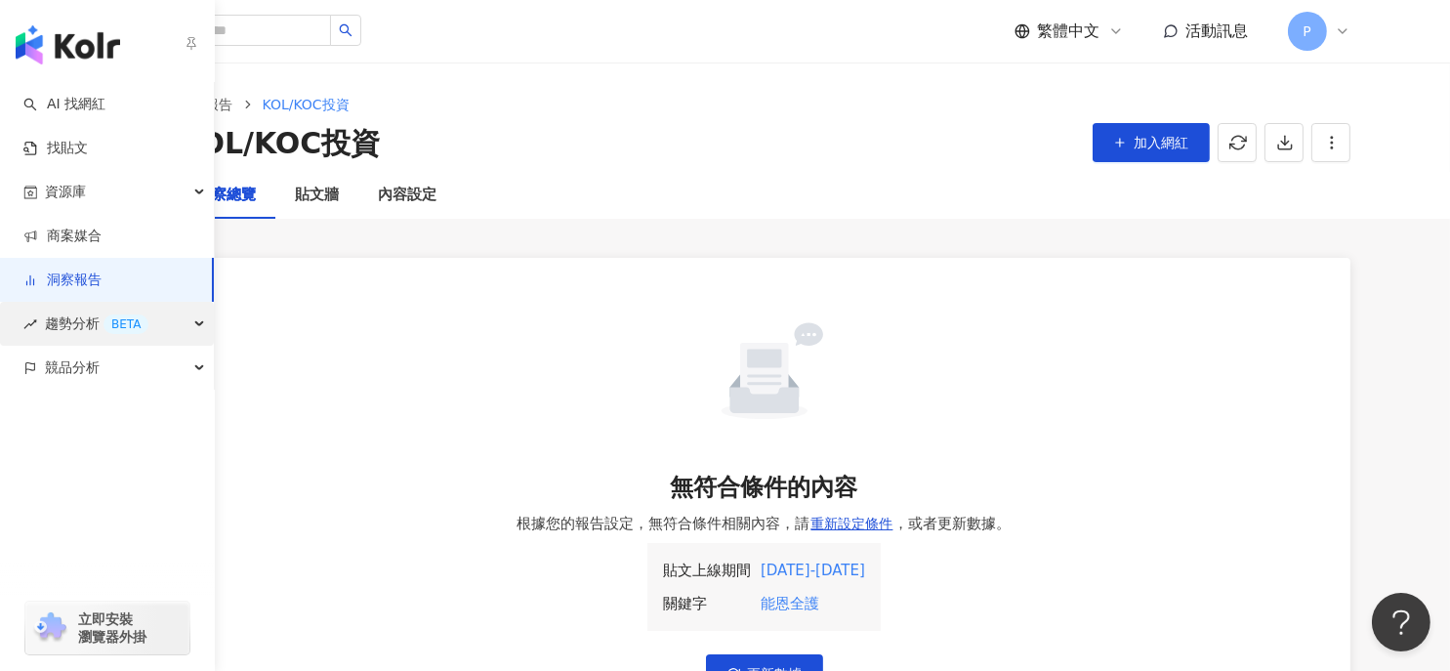
click at [184, 323] on div "趨勢分析 BETA" at bounding box center [107, 324] width 214 height 44
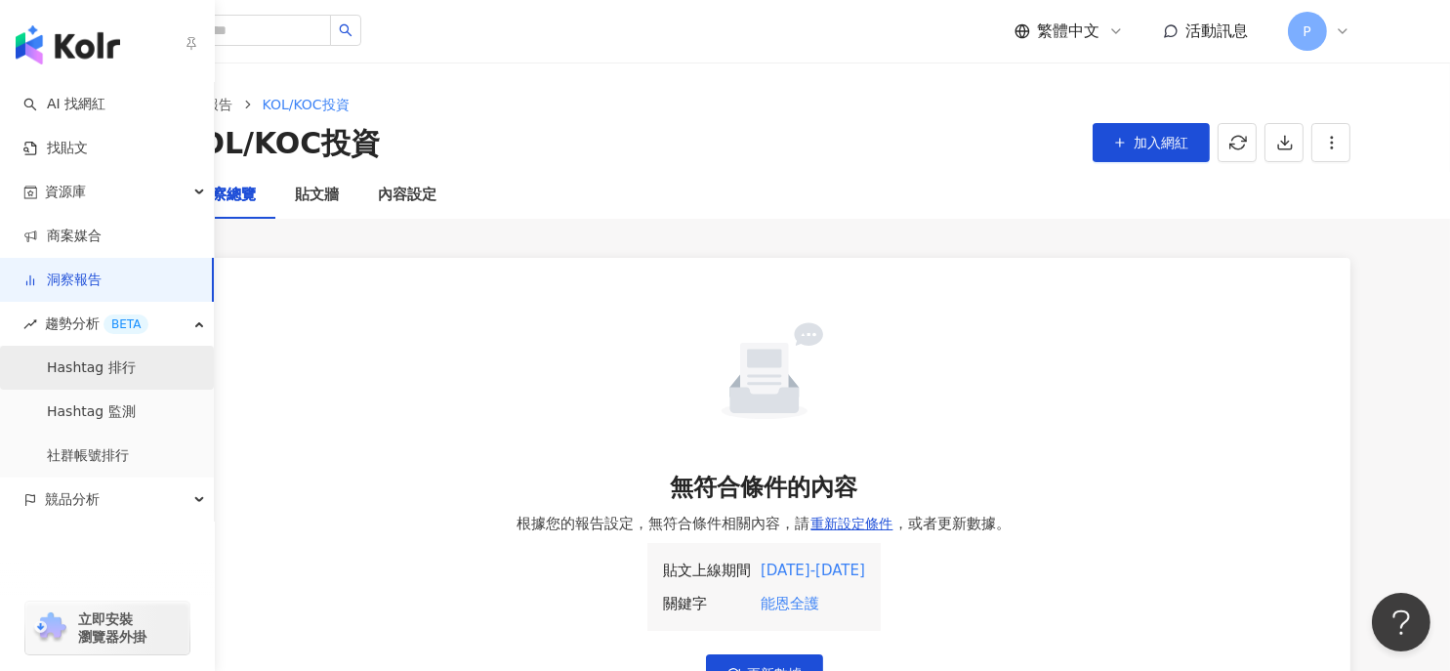
click at [104, 364] on link "Hashtag 排行" at bounding box center [91, 368] width 89 height 20
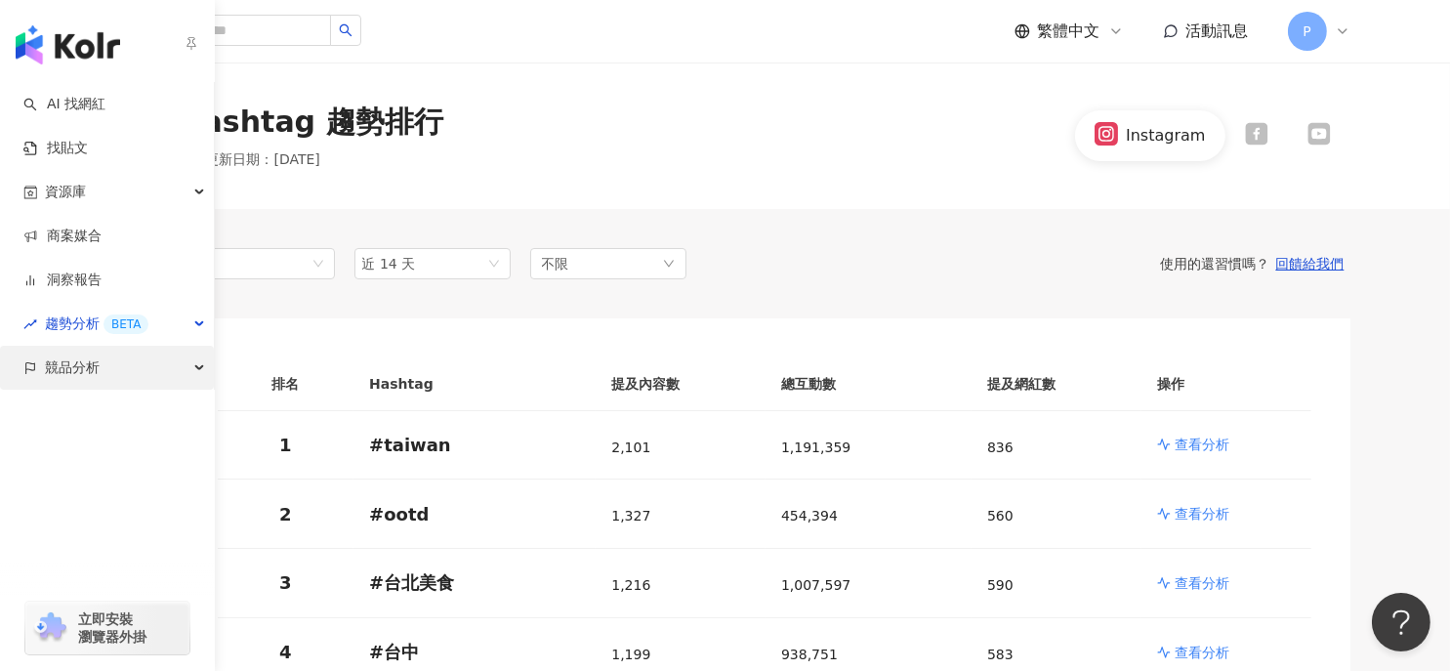
click at [195, 372] on div "競品分析" at bounding box center [107, 368] width 214 height 44
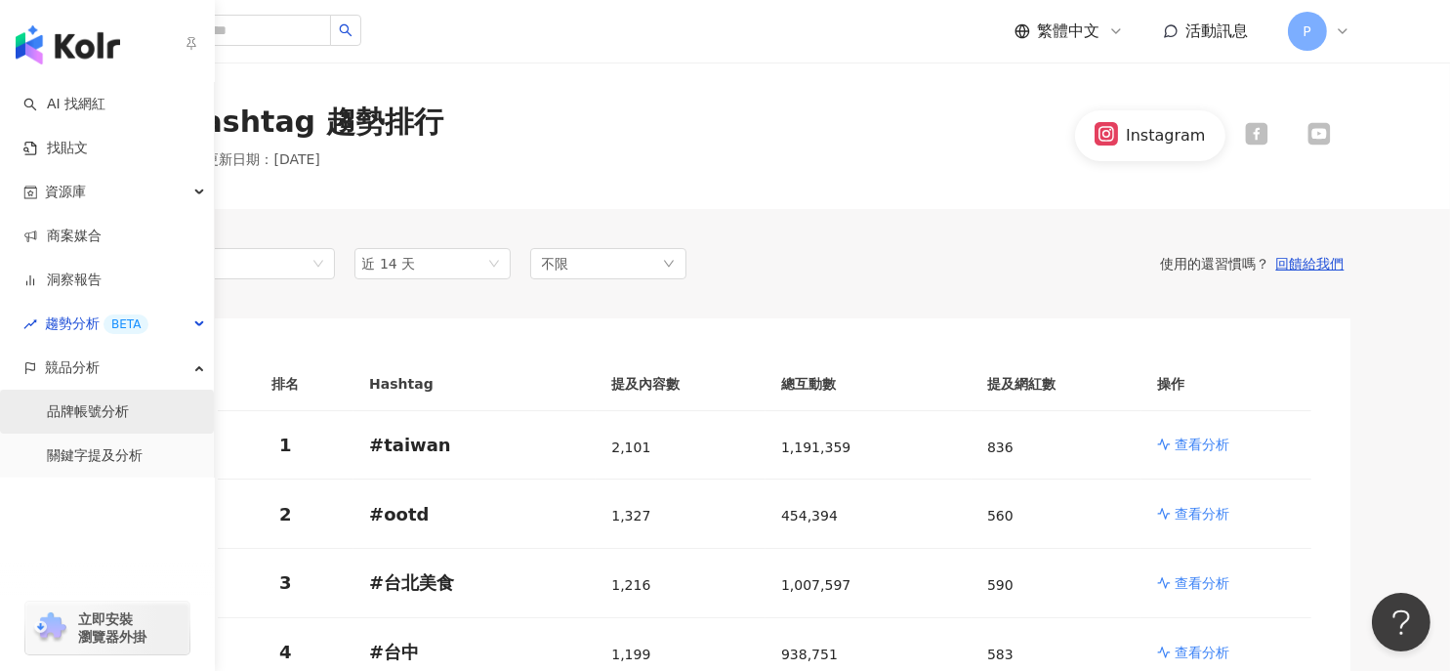
click at [94, 412] on link "品牌帳號分析" at bounding box center [88, 412] width 82 height 20
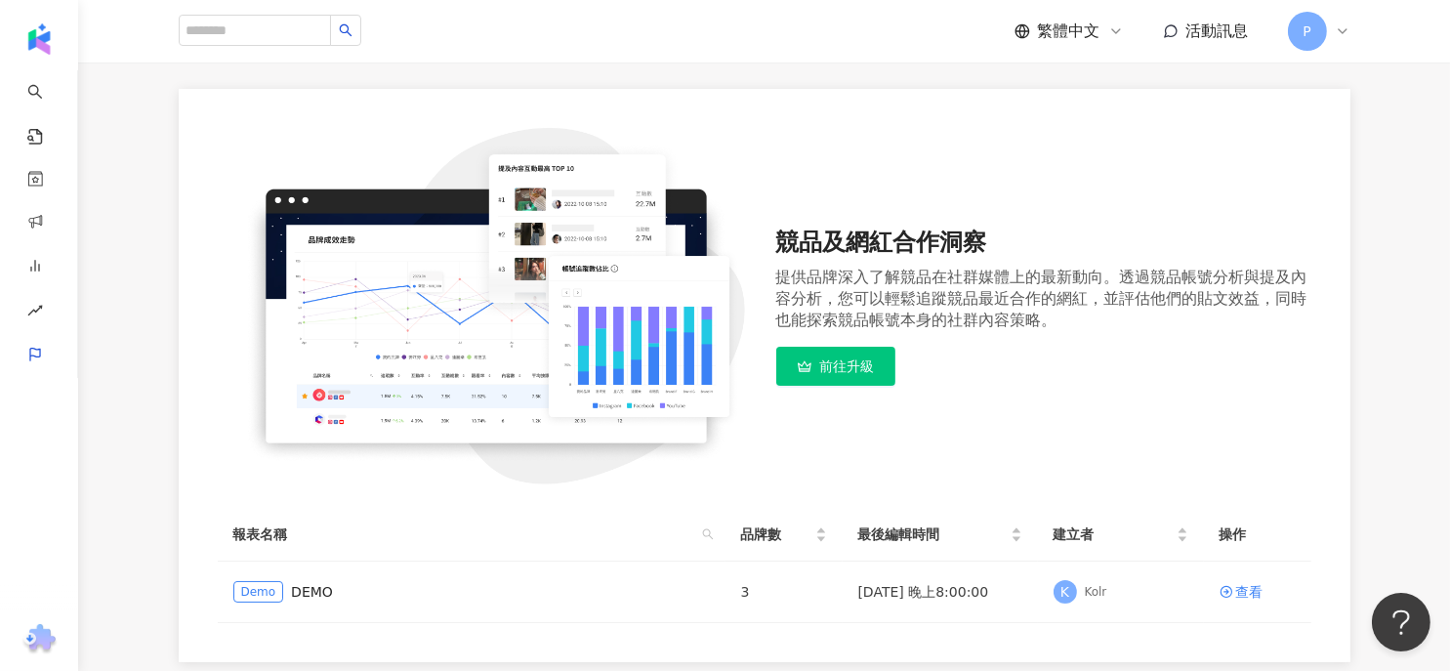
scroll to position [293, 0]
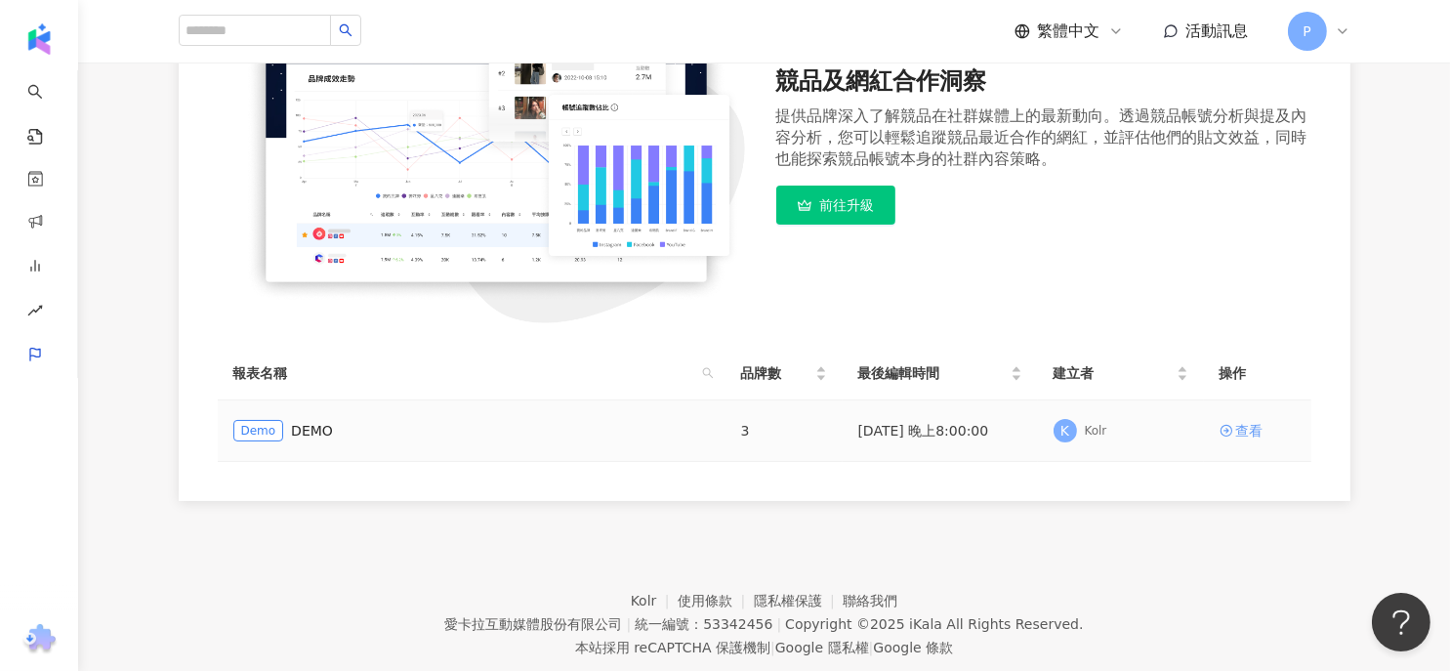
click at [1224, 426] on icon at bounding box center [1227, 431] width 14 height 14
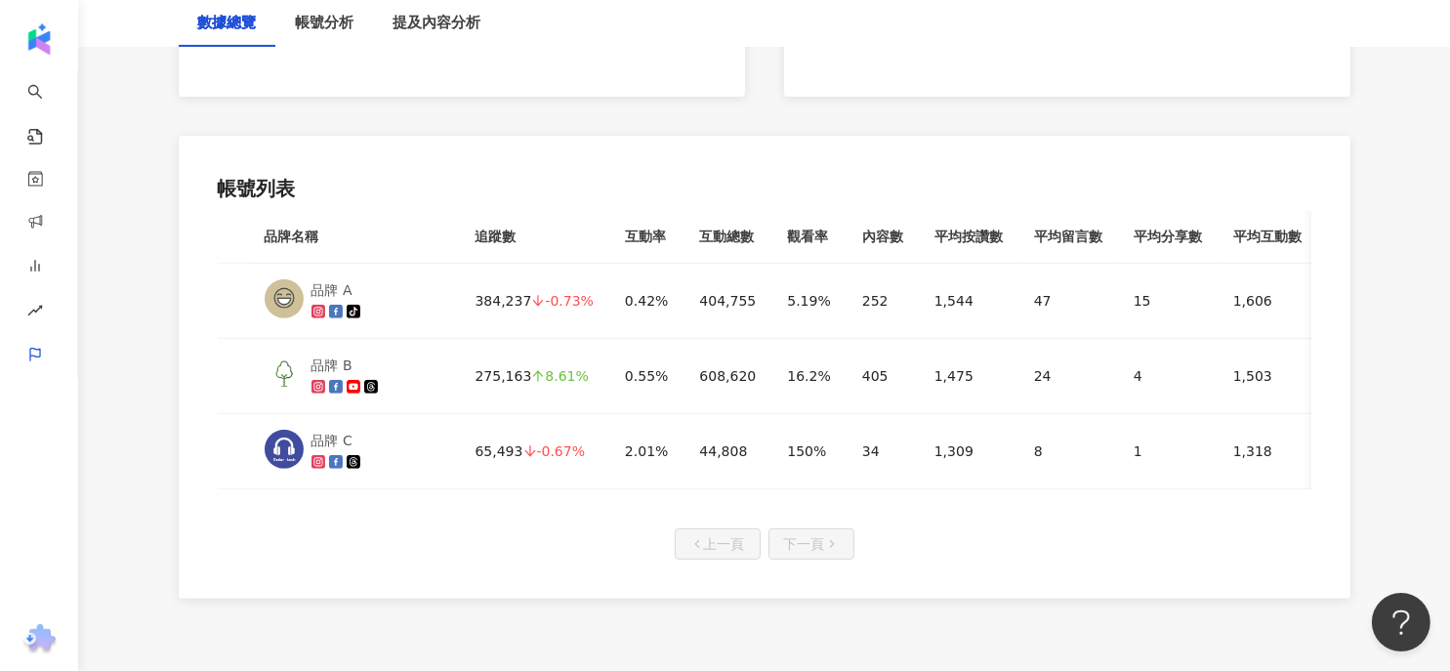
scroll to position [1057, 0]
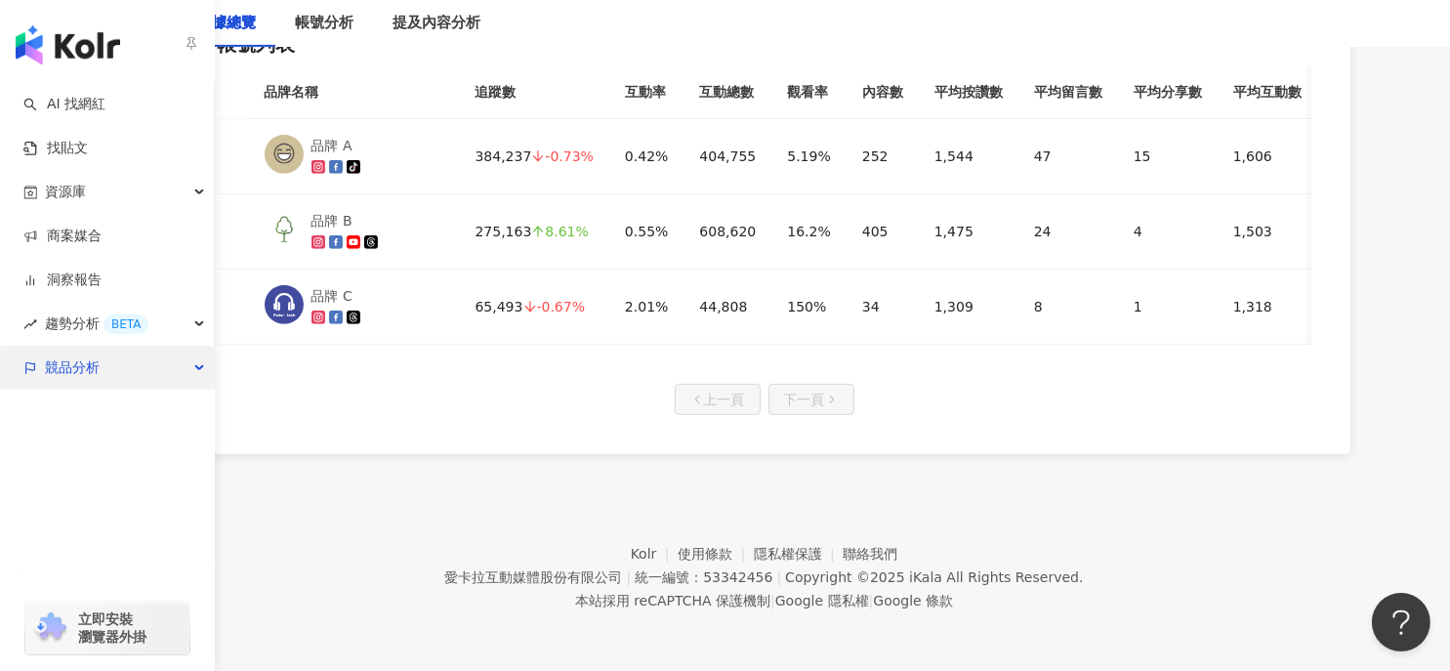
click at [185, 368] on div "競品分析" at bounding box center [107, 368] width 214 height 44
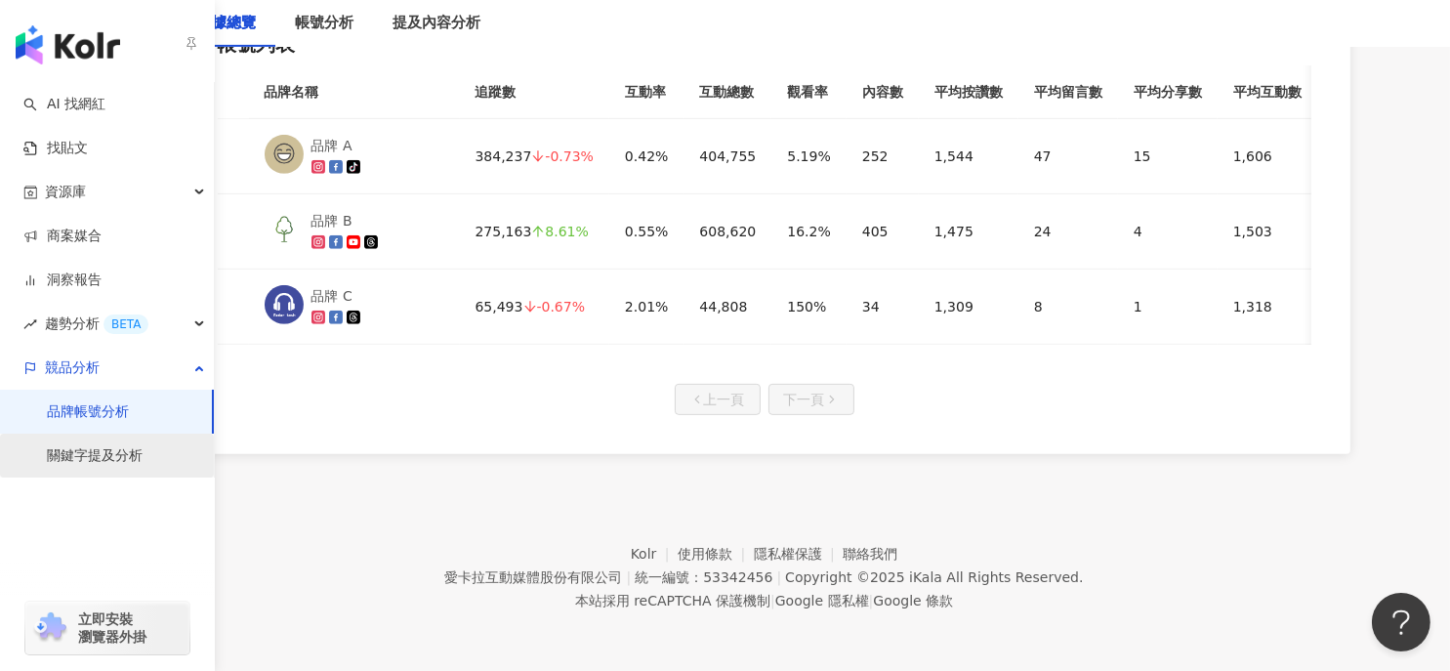
click at [118, 464] on link "關鍵字提及分析" at bounding box center [95, 456] width 96 height 20
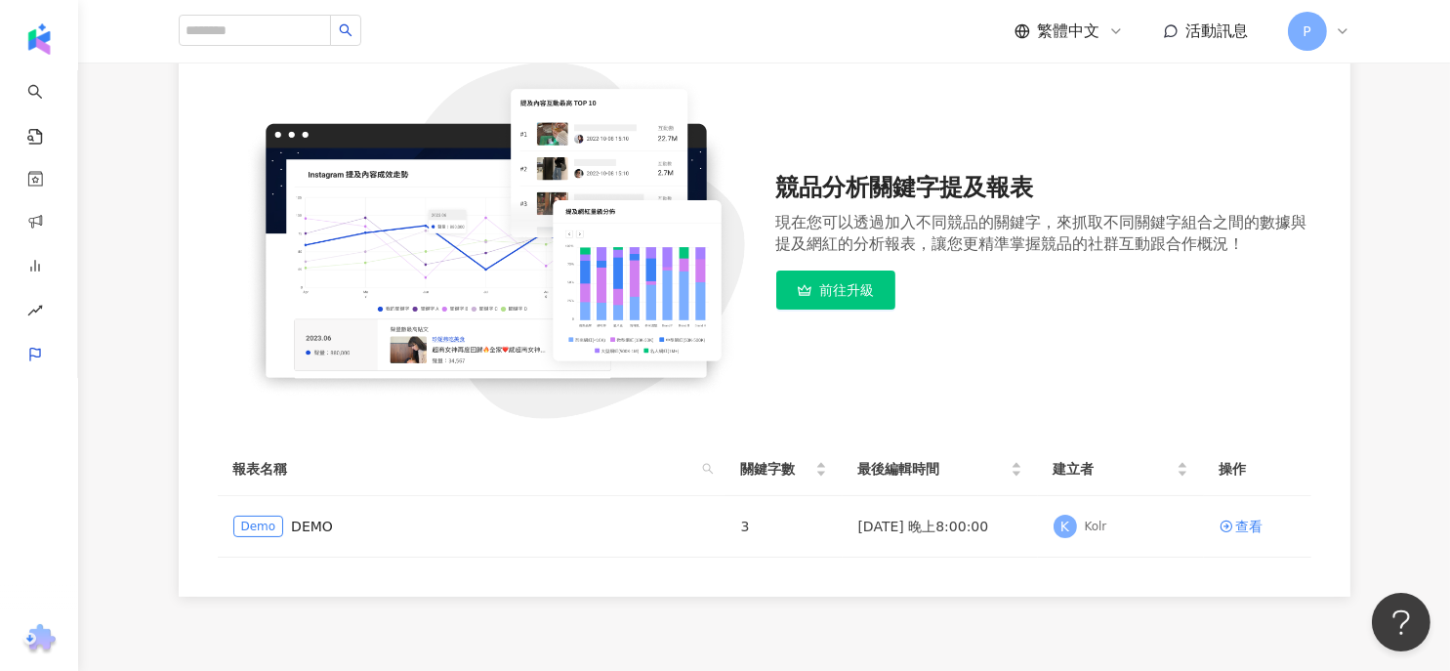
scroll to position [379, 0]
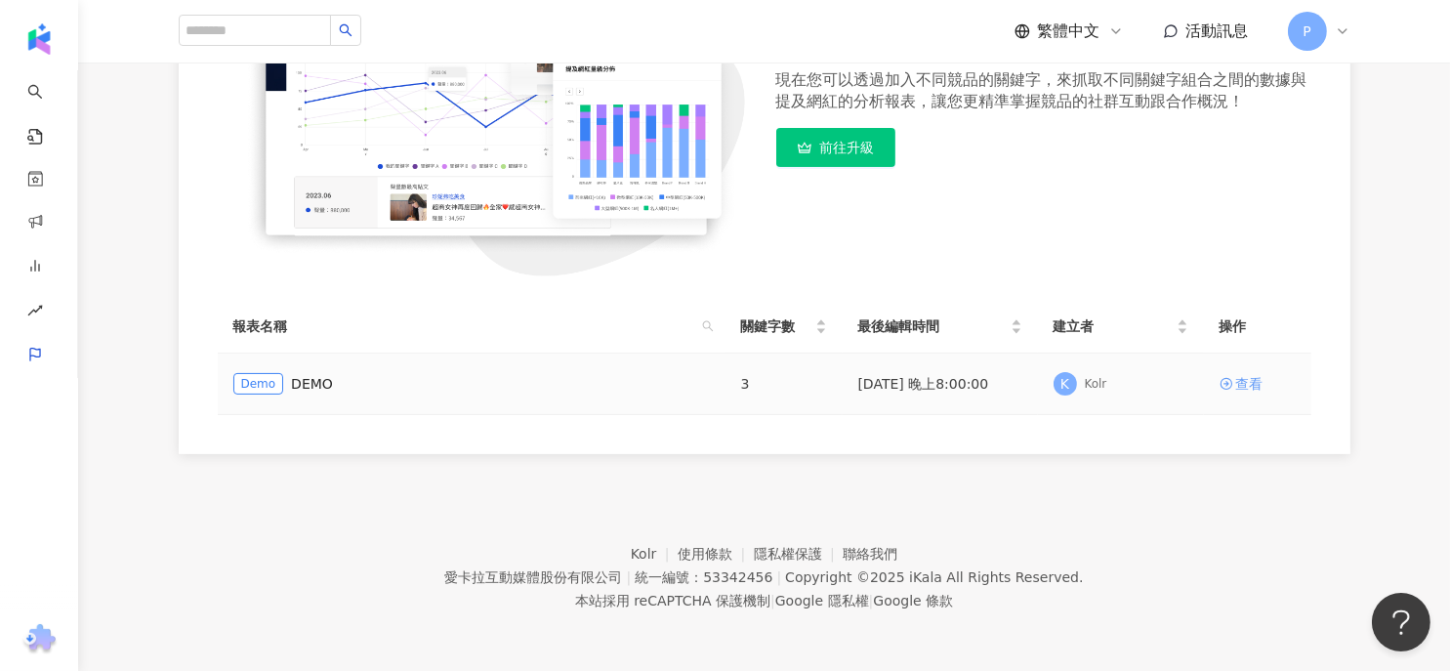
click at [1258, 384] on div "查看" at bounding box center [1249, 383] width 27 height 21
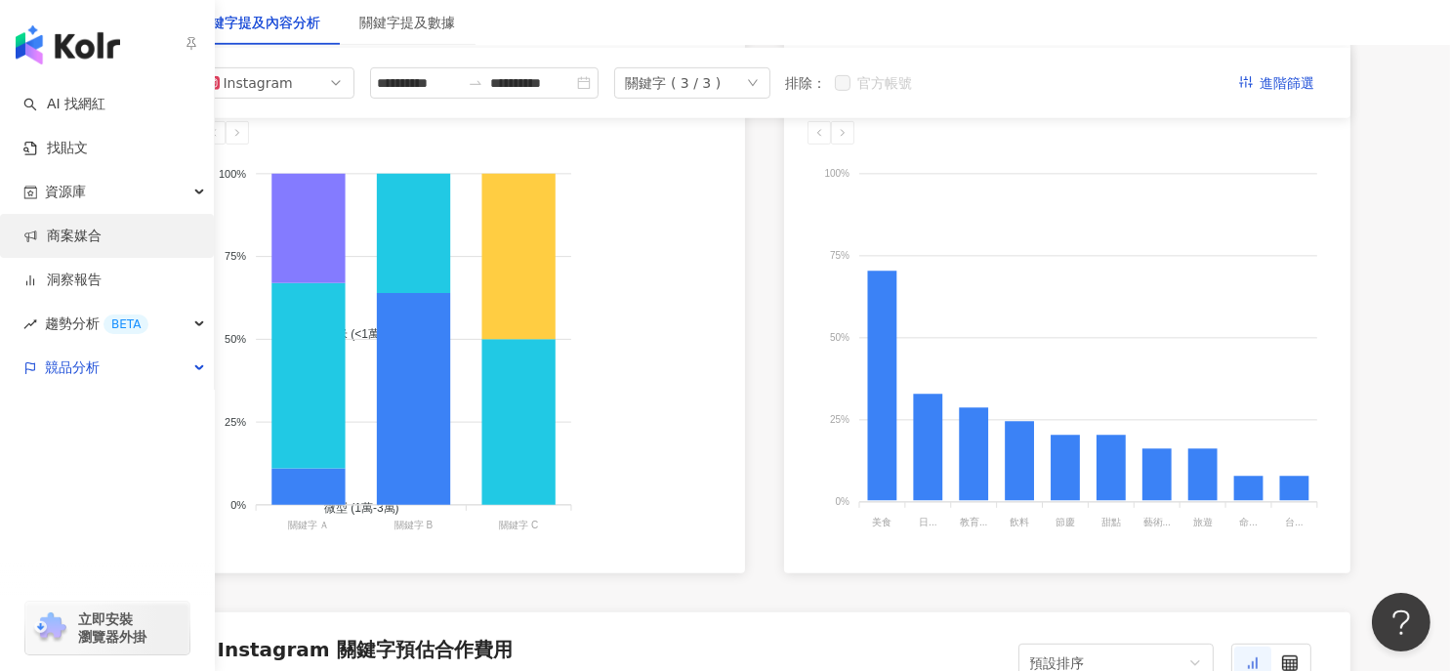
scroll to position [1074, 0]
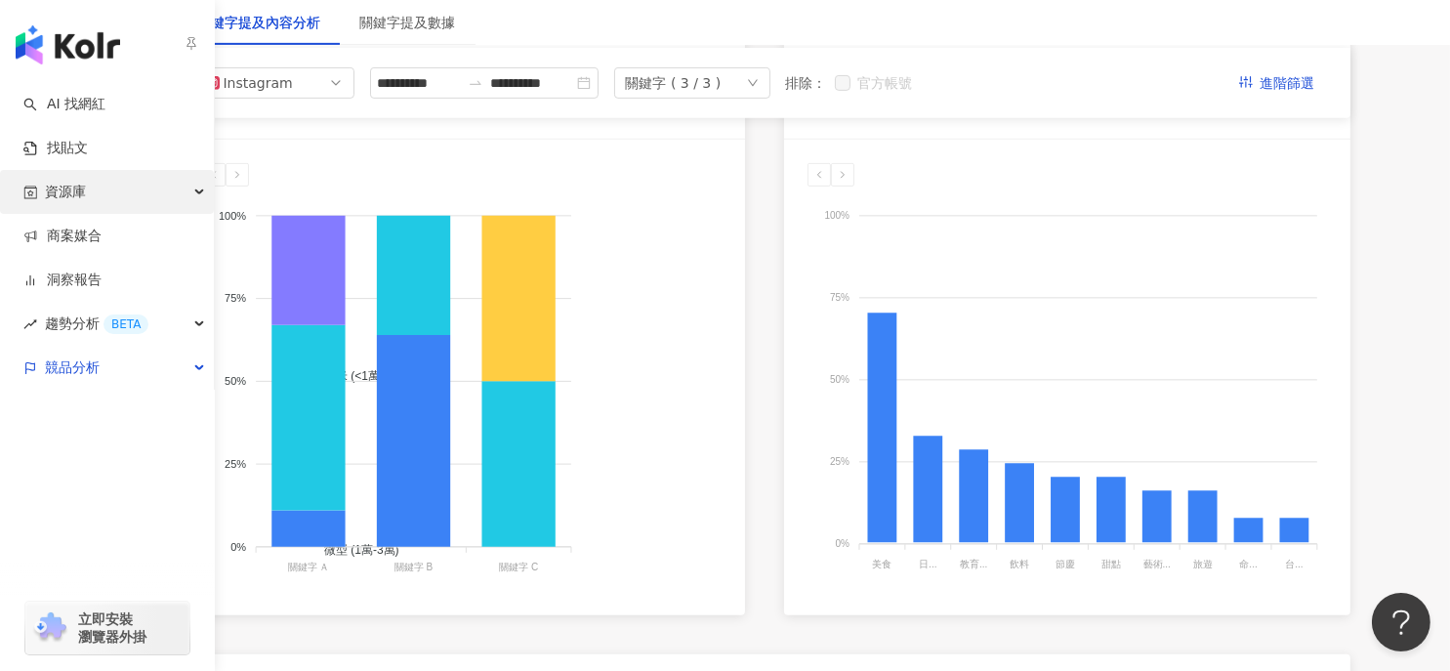
click at [93, 186] on div "資源庫" at bounding box center [107, 192] width 214 height 44
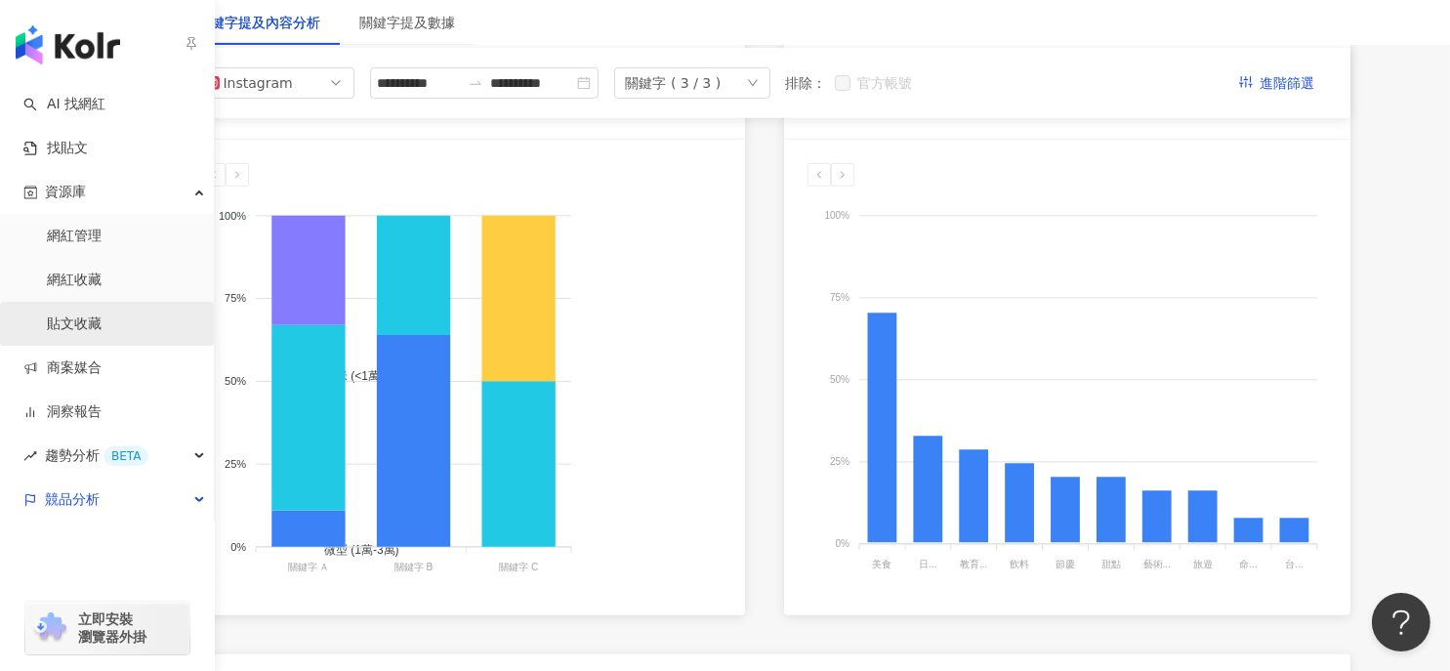
click at [93, 317] on link "貼文收藏" at bounding box center [74, 324] width 55 height 20
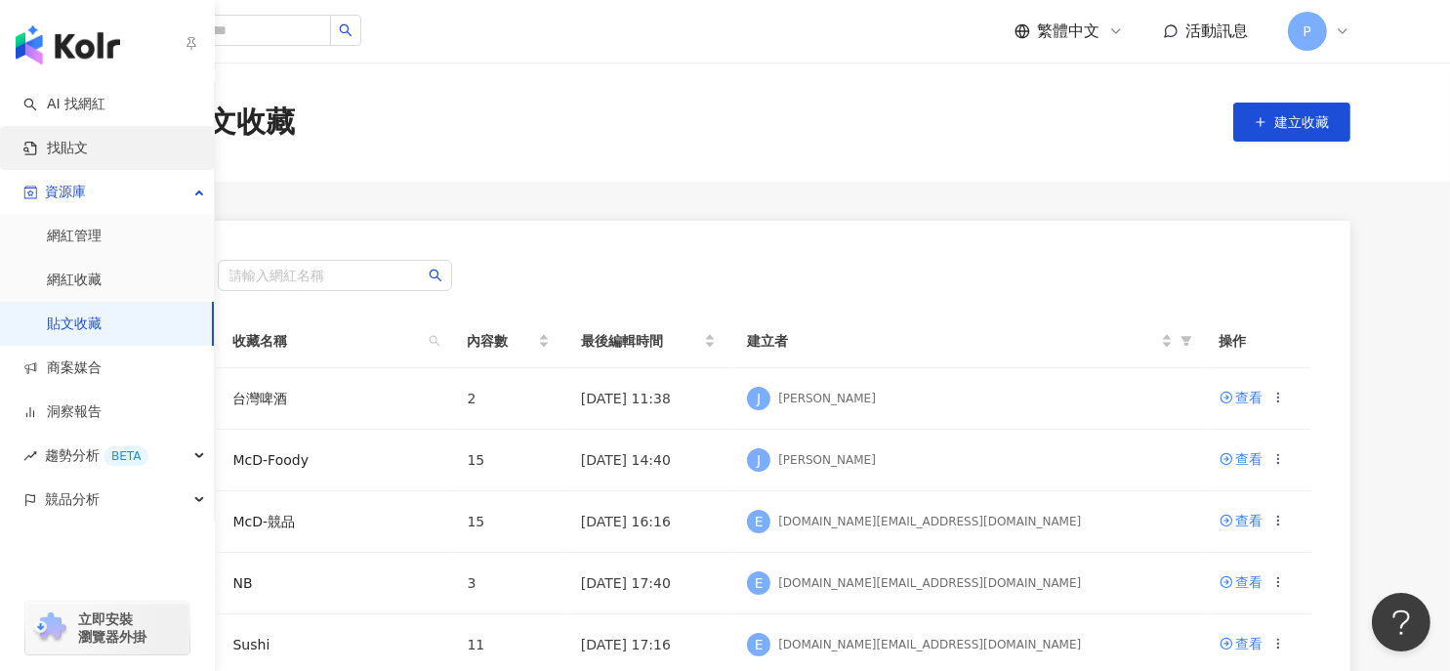
click at [88, 151] on link "找貼文" at bounding box center [55, 149] width 64 height 20
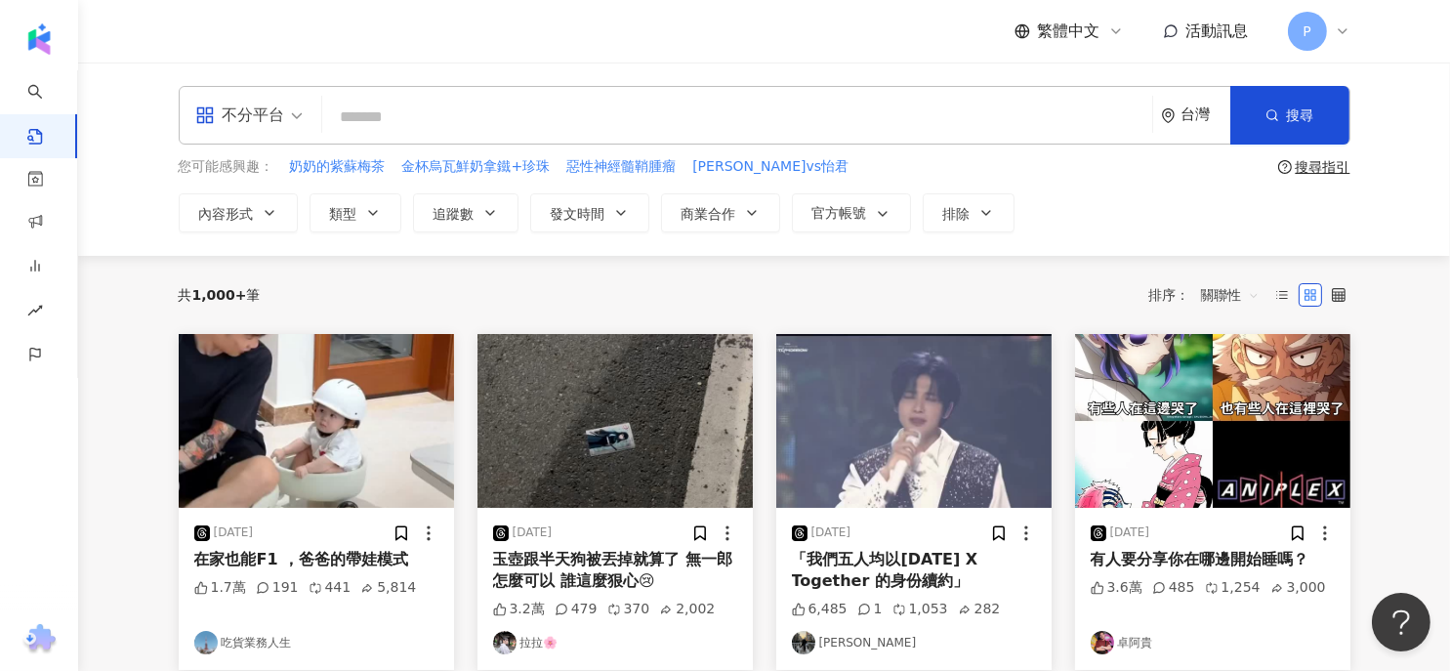
click at [1228, 300] on span "關聯性" at bounding box center [1230, 294] width 59 height 31
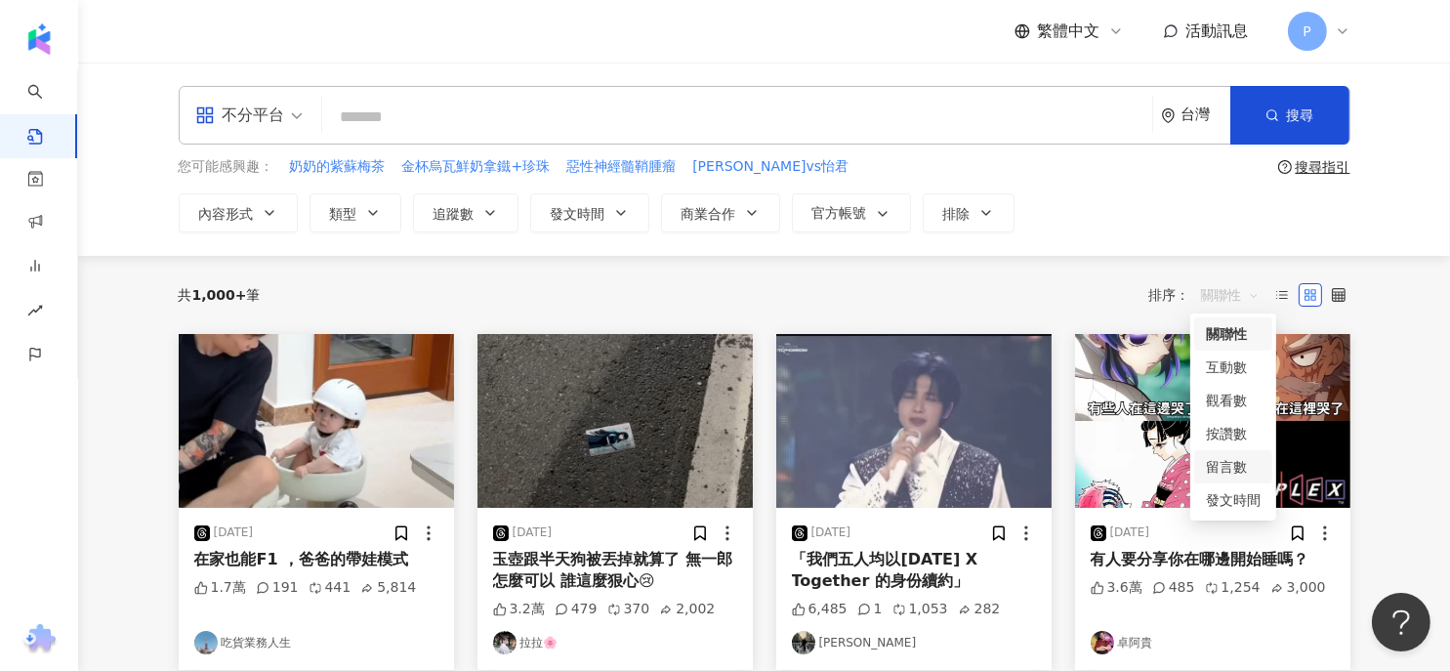
click at [1221, 468] on div "留言數" at bounding box center [1233, 466] width 55 height 21
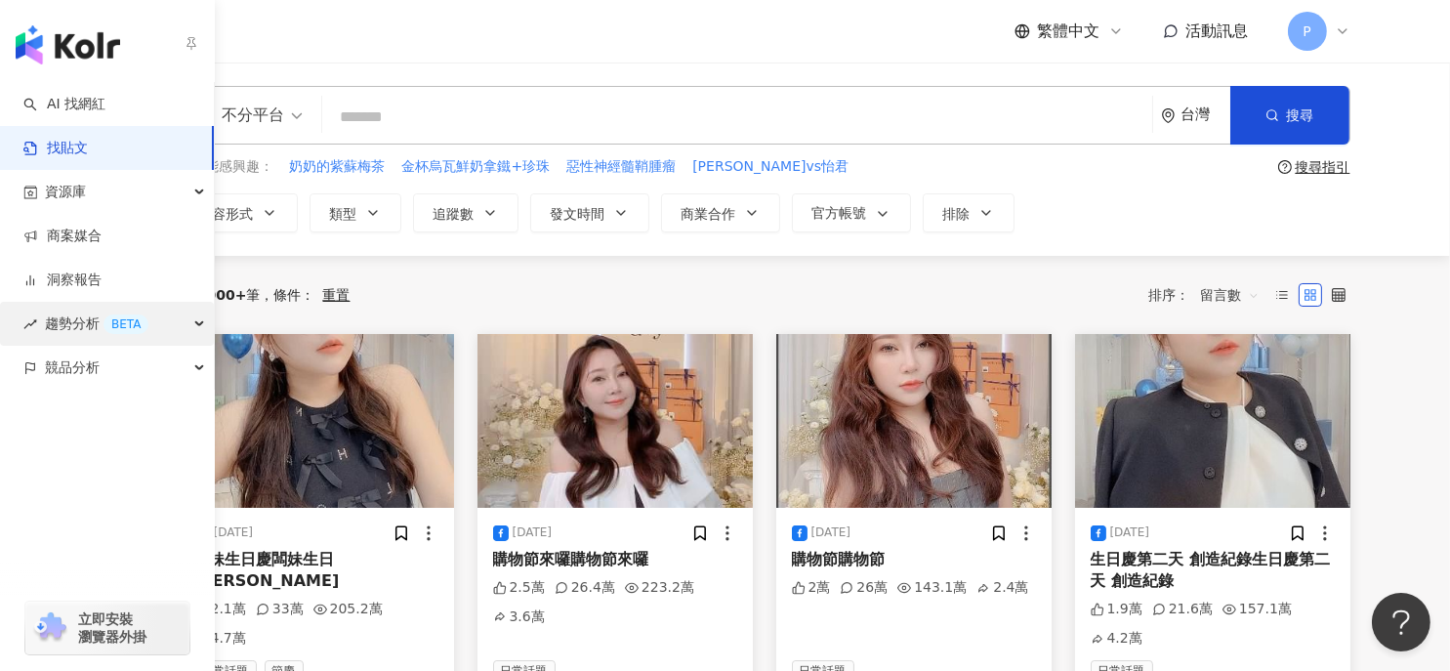
click at [193, 320] on div "趨勢分析 BETA" at bounding box center [107, 324] width 214 height 44
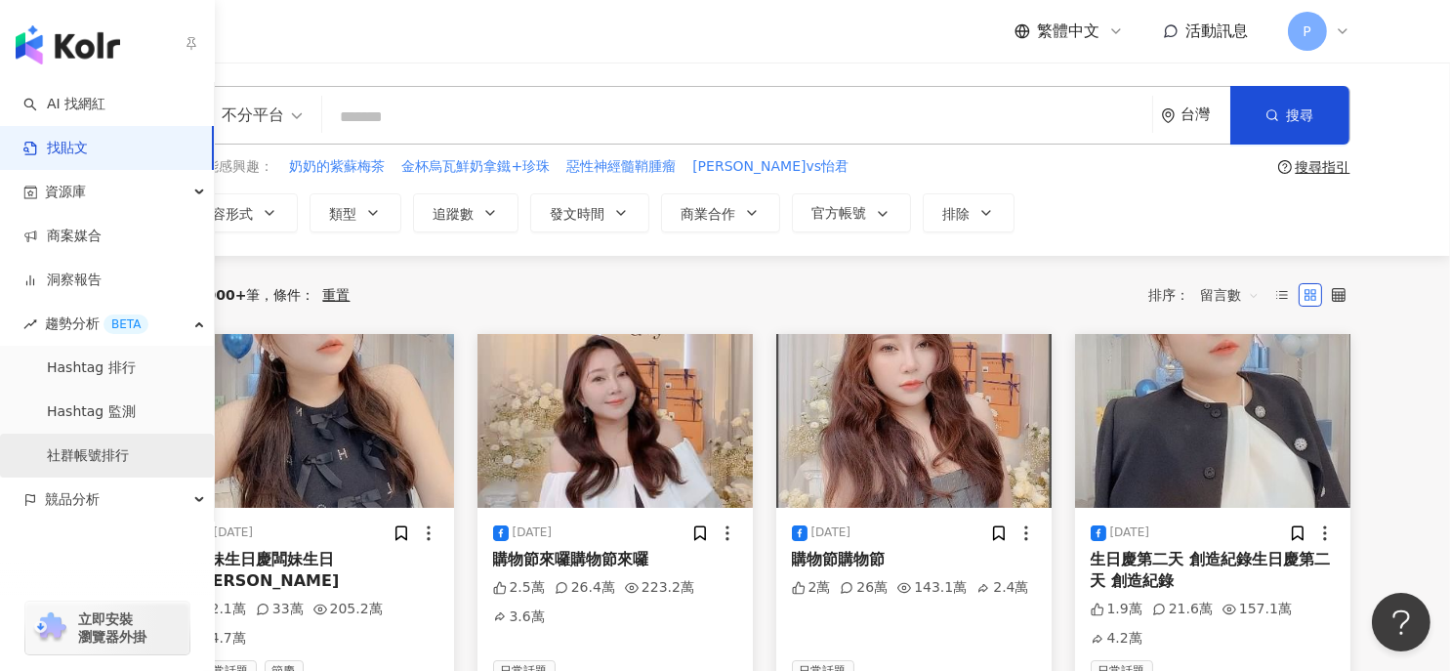
click at [126, 457] on link "社群帳號排行" at bounding box center [88, 456] width 82 height 20
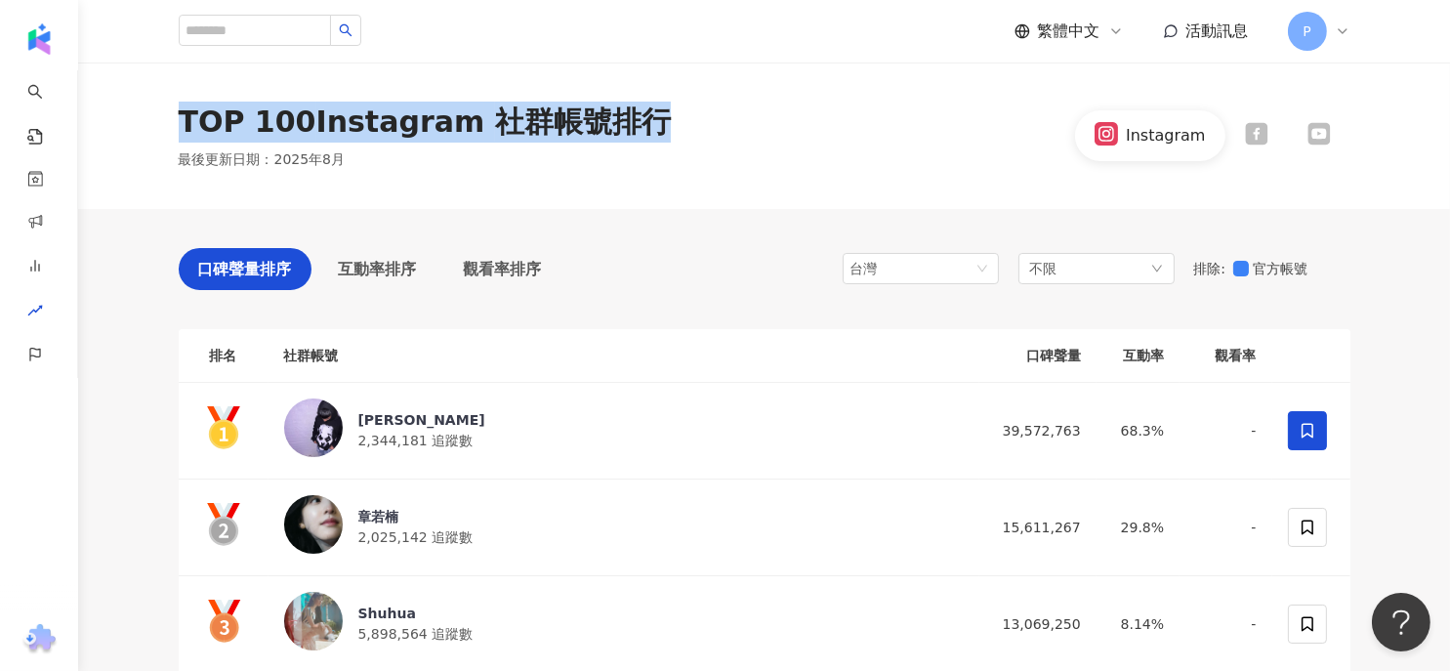
drag, startPoint x: 179, startPoint y: 121, endPoint x: 630, endPoint y: 123, distance: 451.2
click at [630, 123] on div "TOP 100 Instagram 社群帳號排行" at bounding box center [425, 122] width 492 height 41
click at [174, 122] on div "TOP 100 Instagram 社群帳號排行 最後更新日期 ： [DATE] Instagram" at bounding box center [765, 136] width 1250 height 68
drag, startPoint x: 173, startPoint y: 122, endPoint x: 571, endPoint y: 127, distance: 398.5
click at [571, 127] on div "TOP 100 Instagram 社群帳號排行 最後更新日期 ： [DATE] Instagram" at bounding box center [765, 136] width 1250 height 68
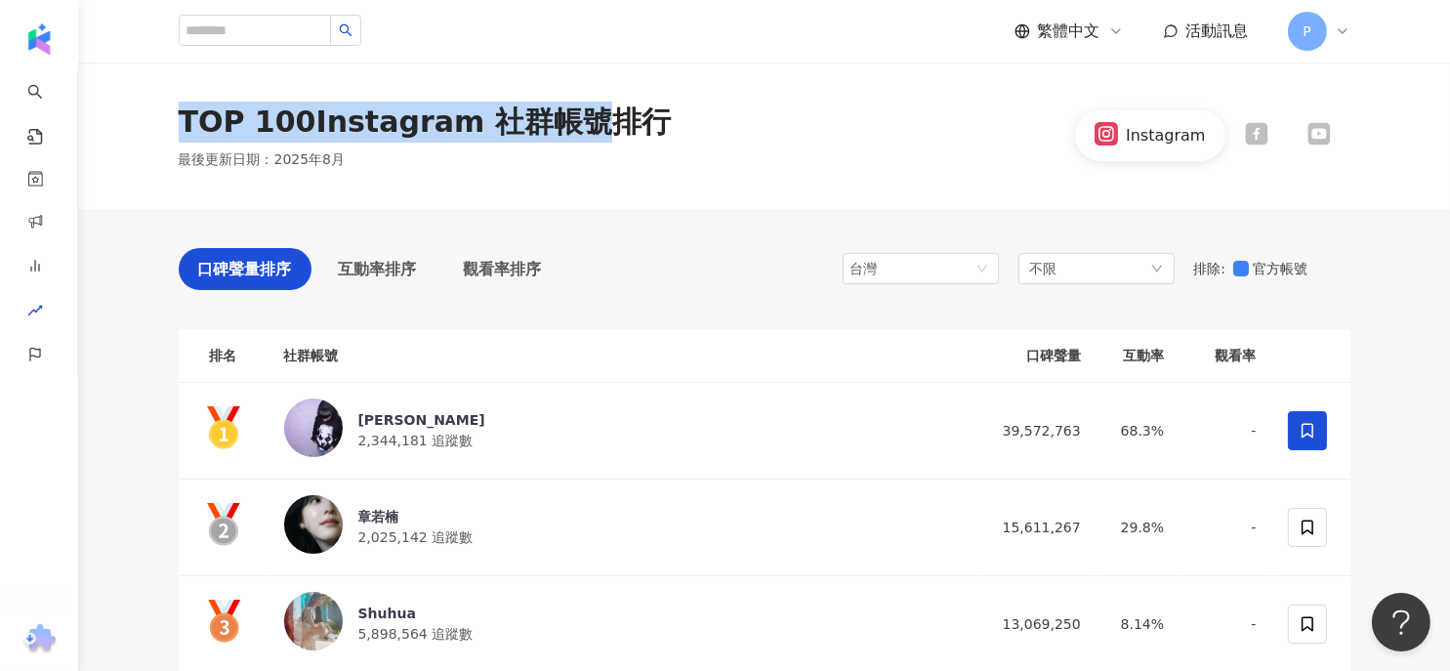
copy div "TOP 100 Instagram 社群帳號"
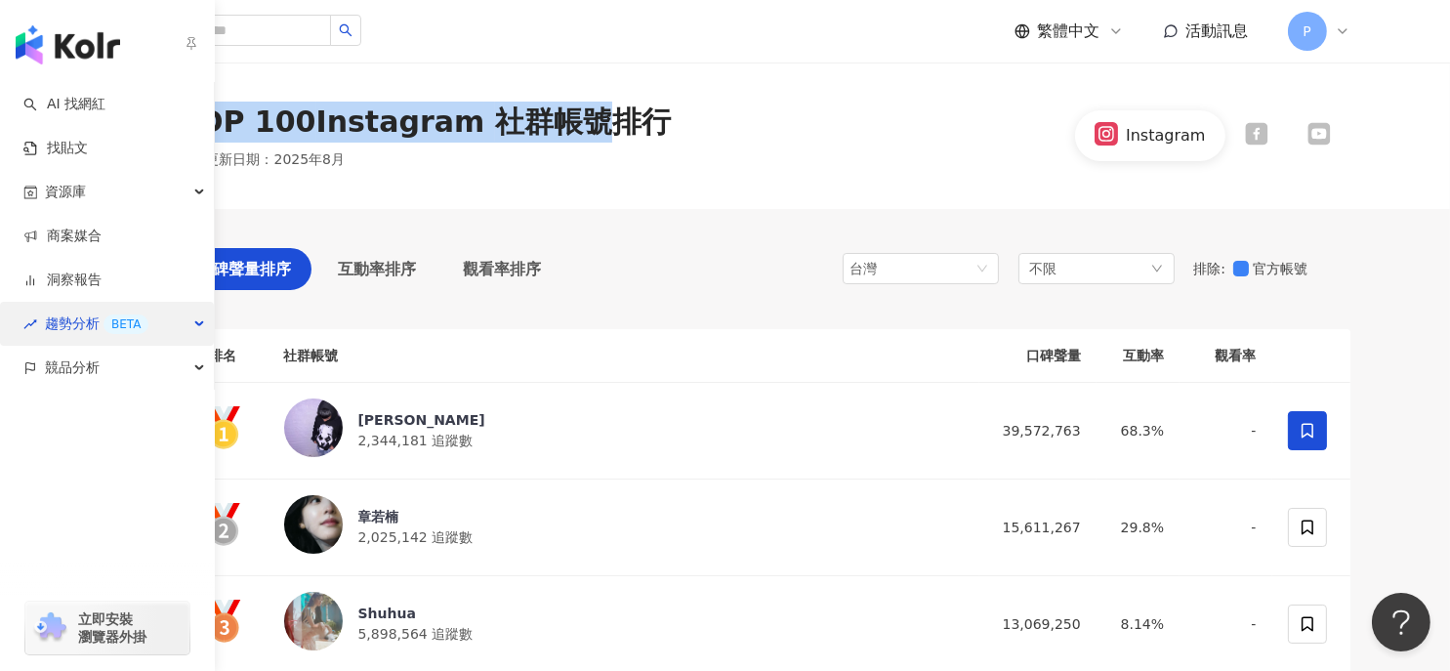
click at [189, 321] on div "趨勢分析 BETA" at bounding box center [107, 324] width 214 height 44
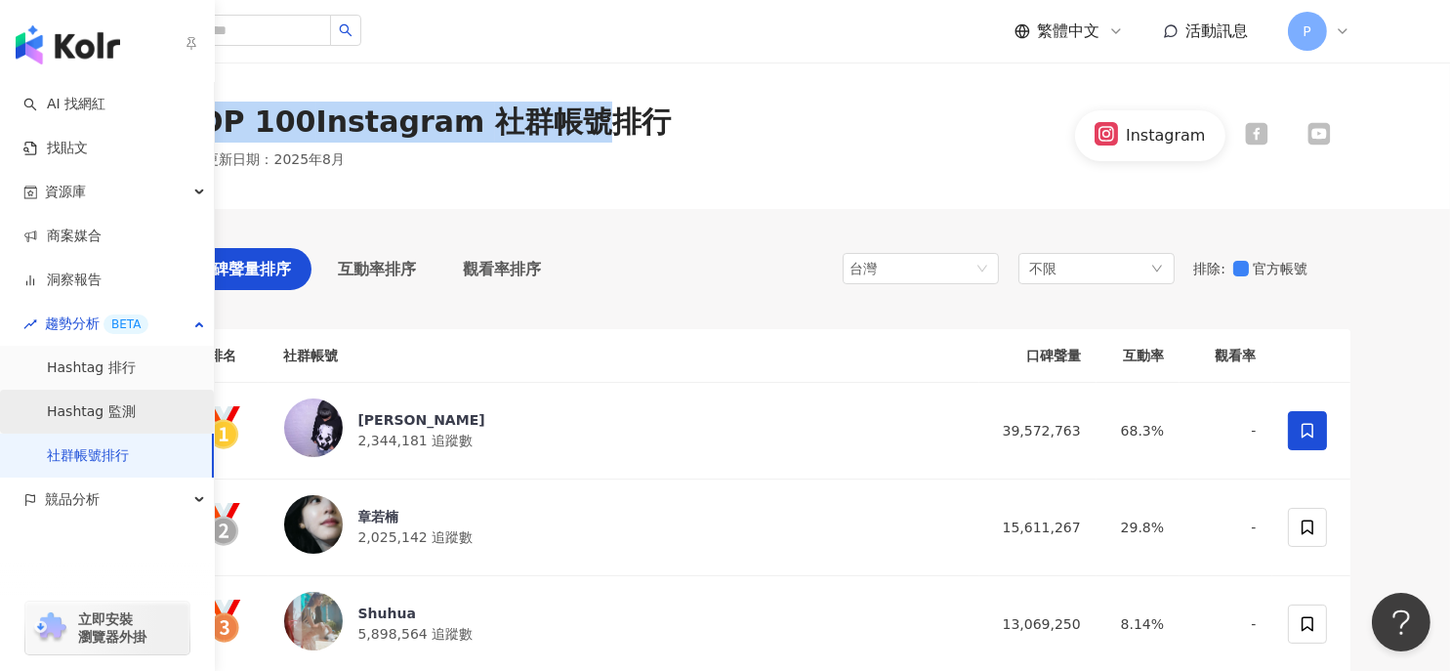
click at [114, 409] on link "Hashtag 監測" at bounding box center [91, 412] width 89 height 20
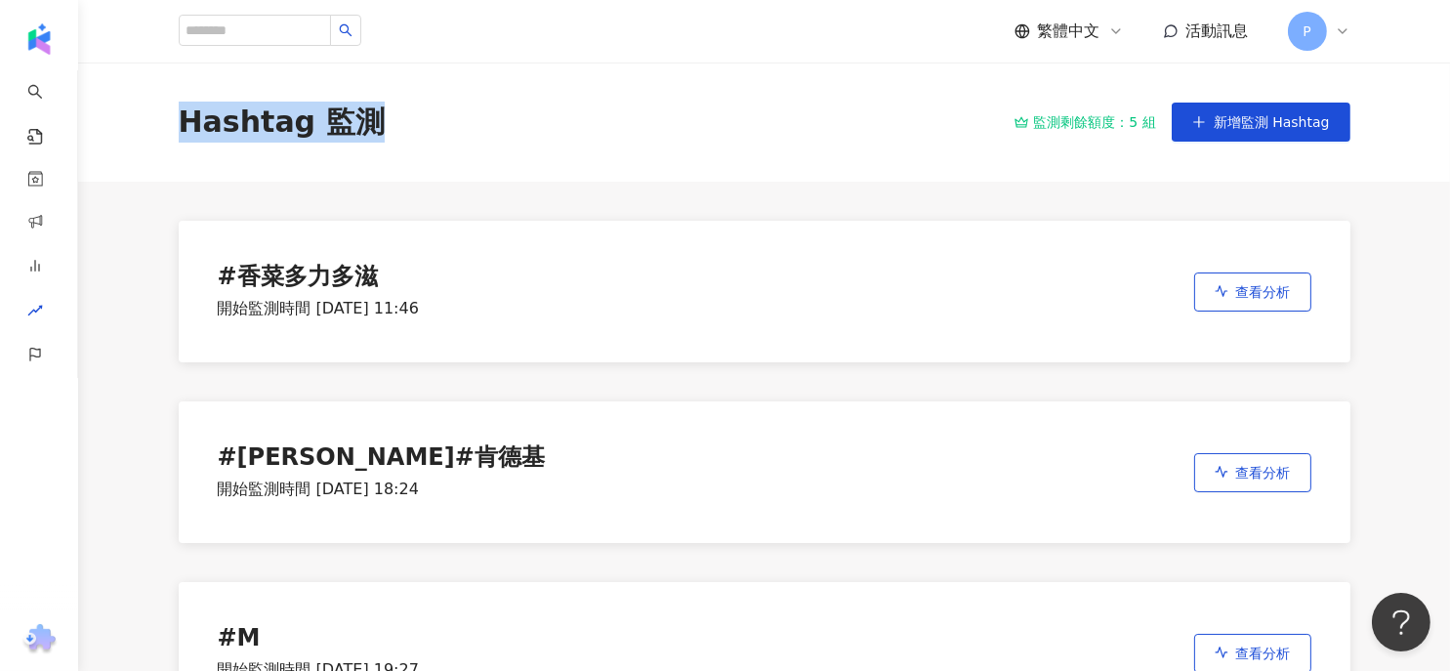
drag, startPoint x: 184, startPoint y: 126, endPoint x: 423, endPoint y: 127, distance: 239.3
click at [423, 127] on div "Hashtag 監測 監測剩餘額度：5 組 新增監測 Hashtag" at bounding box center [765, 122] width 1250 height 41
copy div "Hashtag 監測"
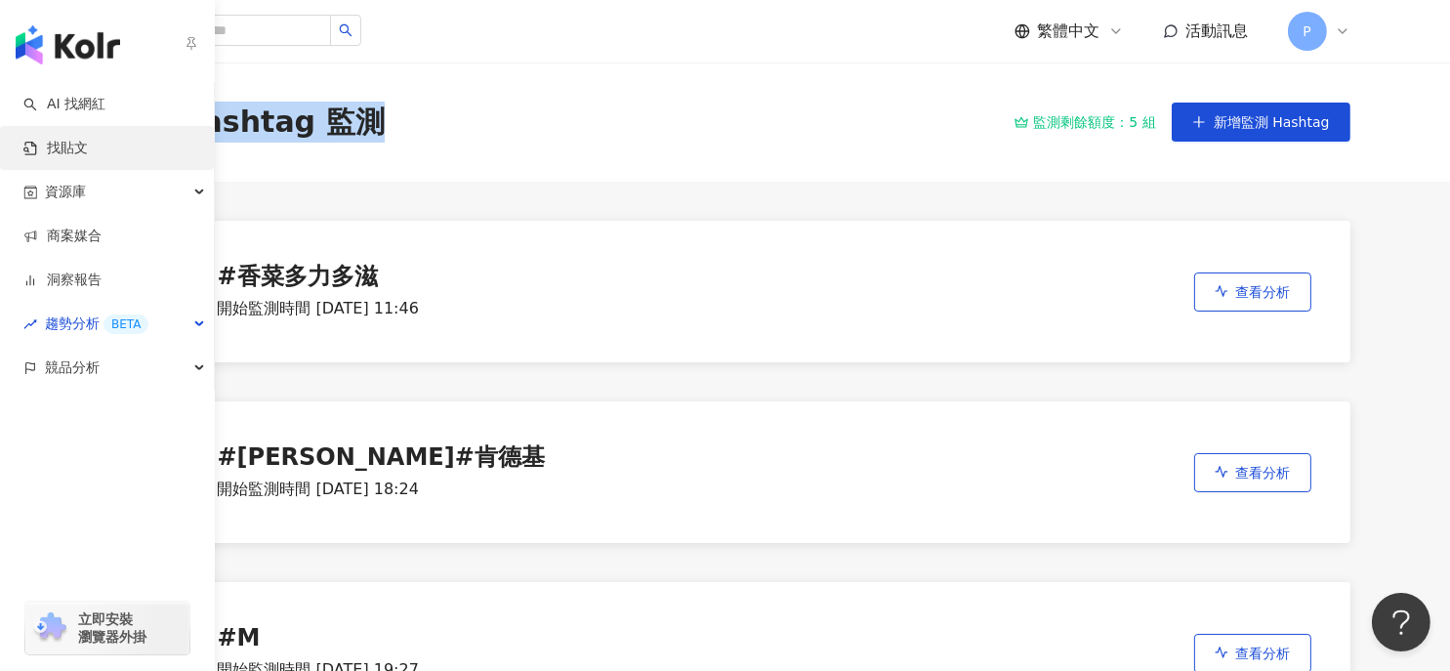
click at [88, 149] on link "找貼文" at bounding box center [55, 149] width 64 height 20
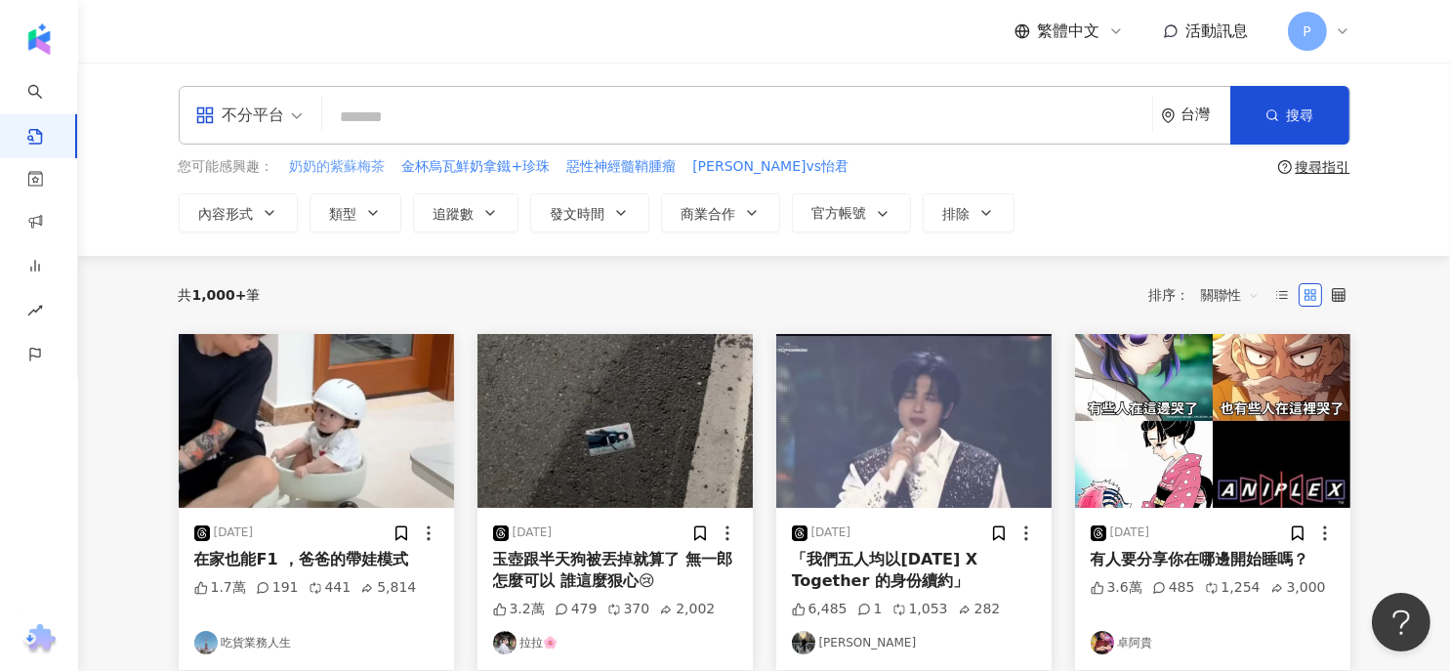
click at [368, 169] on span "奶奶的紫蘇梅茶" at bounding box center [338, 167] width 96 height 20
type input "*******"
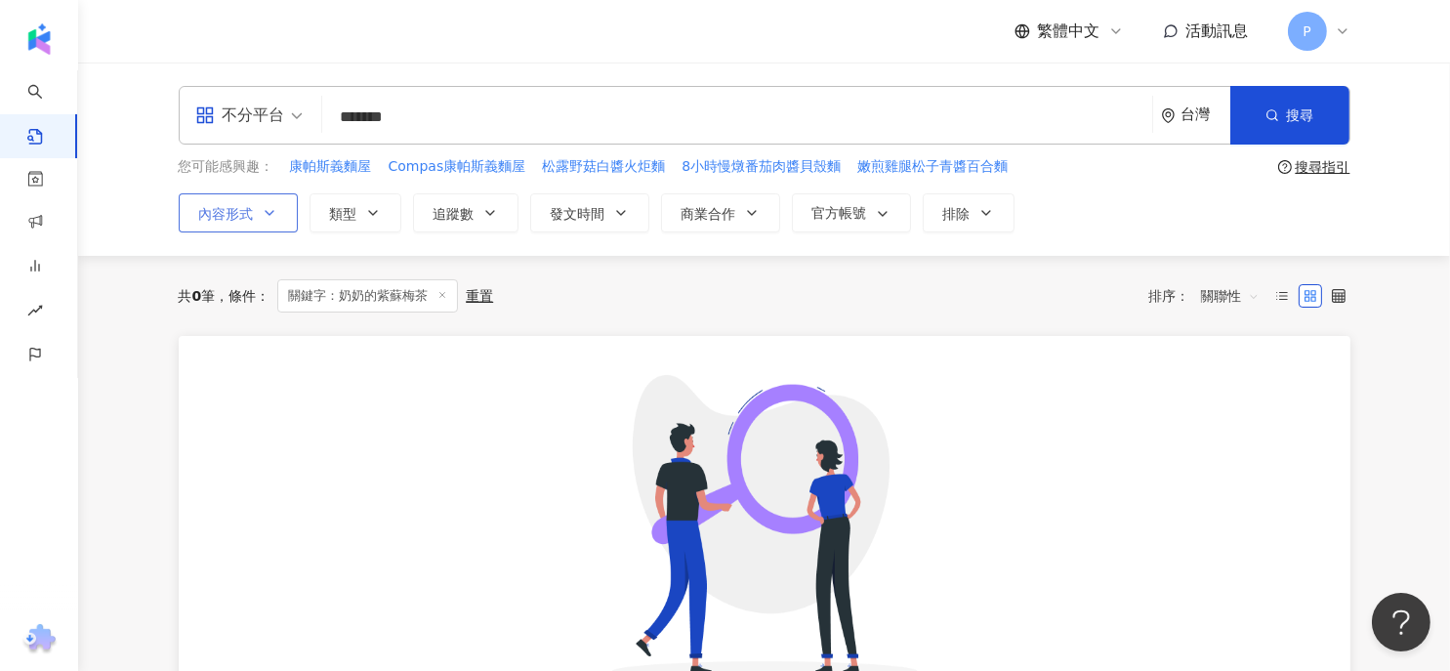
click at [251, 214] on span "內容形式" at bounding box center [226, 214] width 55 height 16
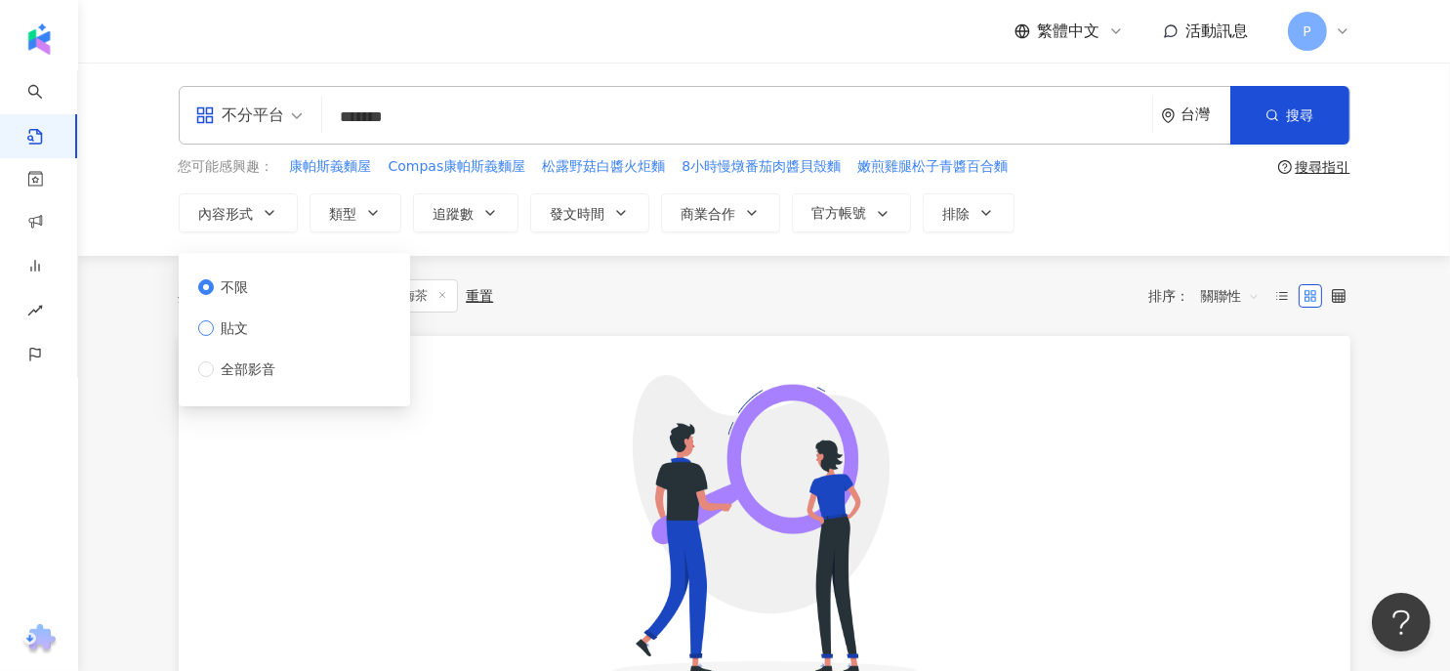
click at [214, 324] on span "貼文" at bounding box center [235, 327] width 43 height 21
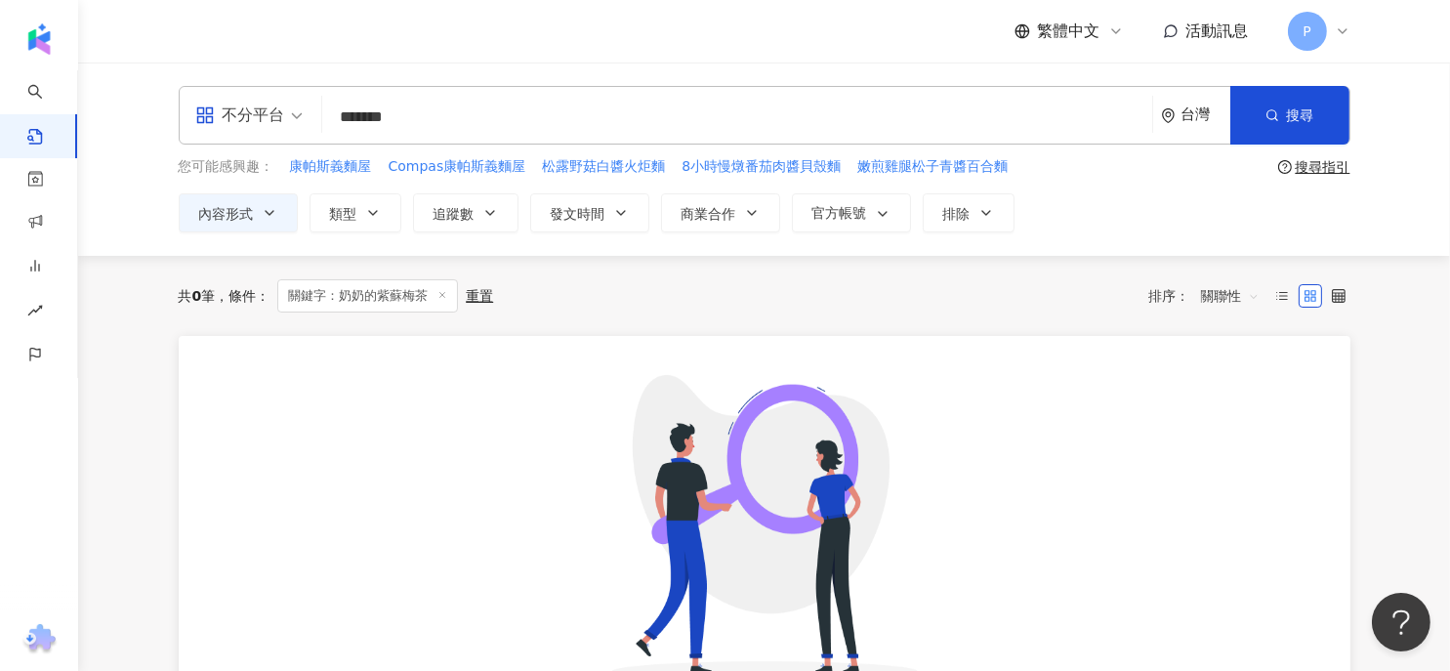
click at [837, 288] on div "共 0 筆 條件 ： 關鍵字：奶奶的紫蘇梅茶 重置 排序： 關聯性" at bounding box center [765, 295] width 1172 height 33
click at [445, 296] on line at bounding box center [442, 294] width 5 height 5
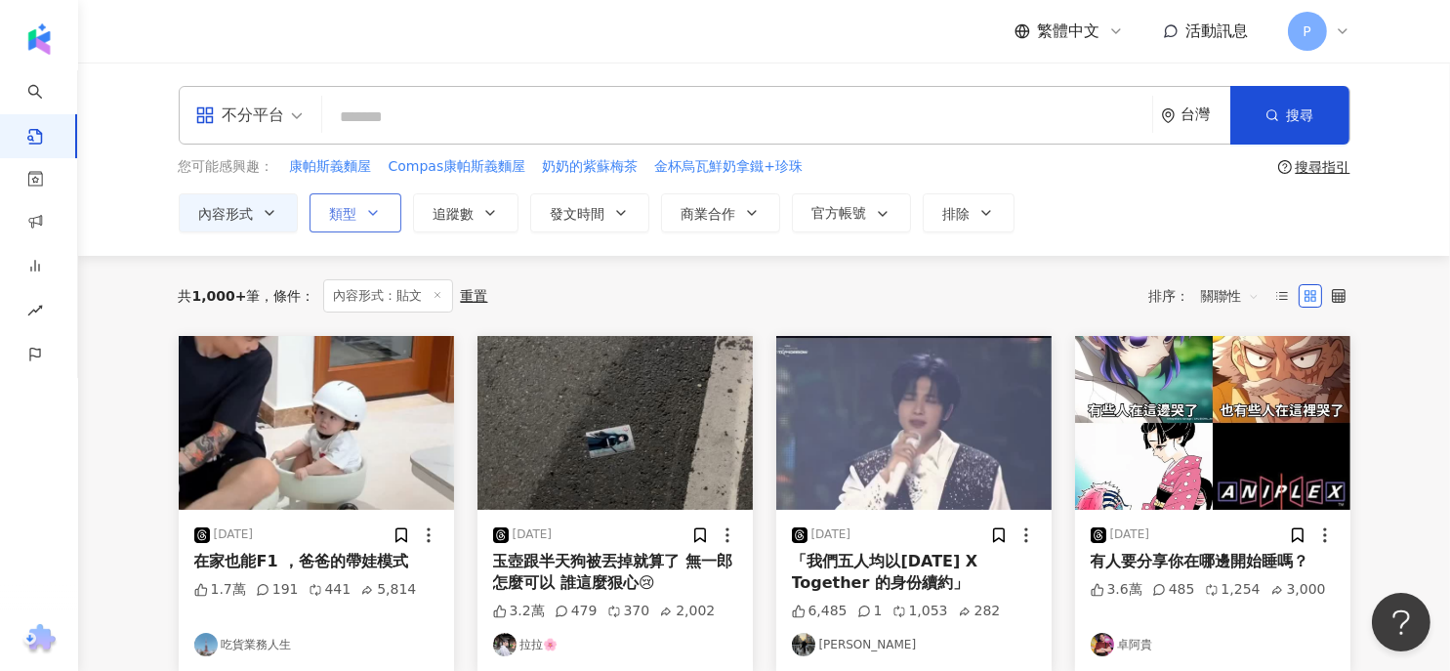
click at [365, 206] on icon "button" at bounding box center [373, 213] width 16 height 16
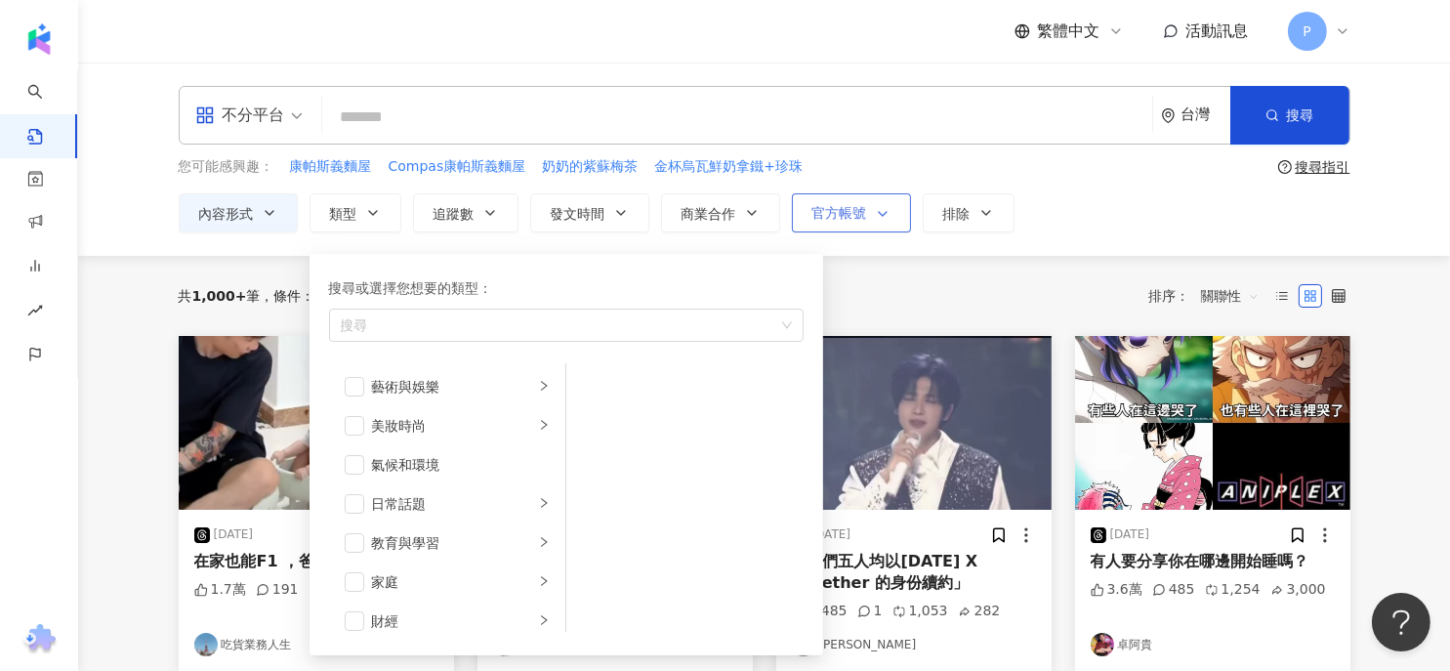
click at [886, 216] on icon "button" at bounding box center [883, 214] width 16 height 16
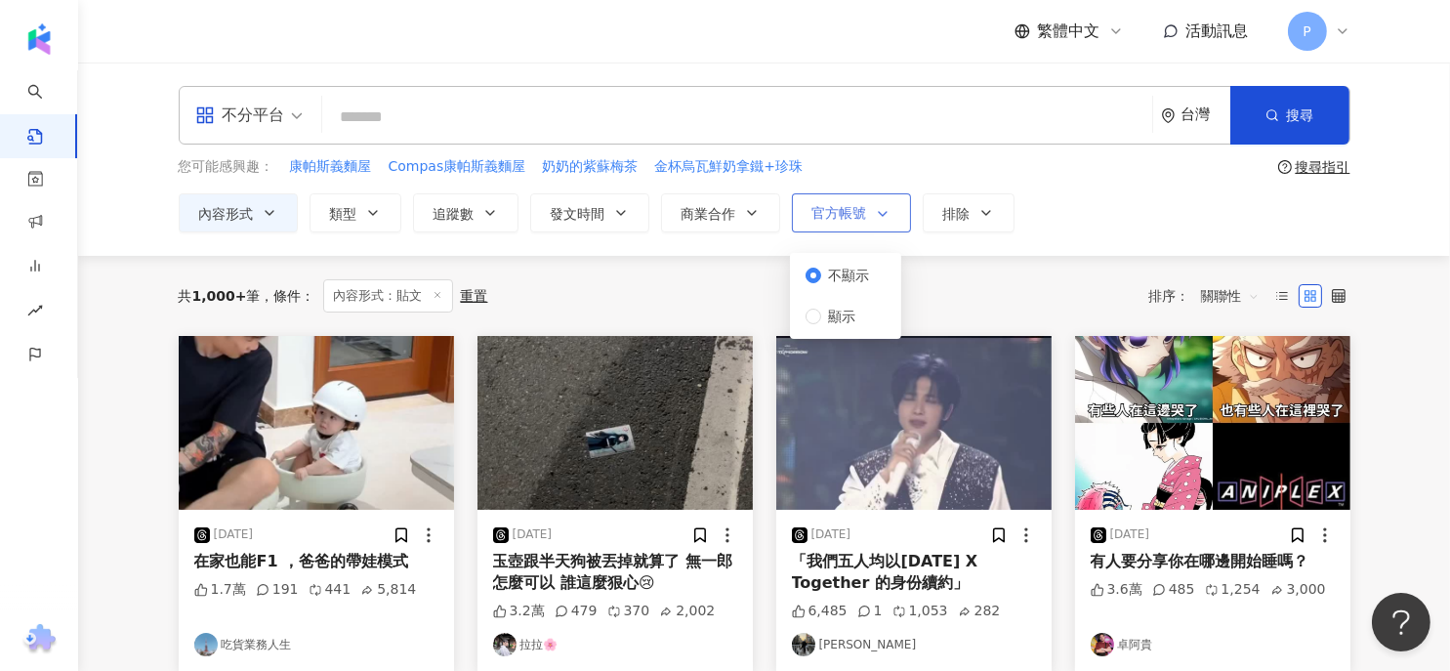
click at [886, 216] on icon "button" at bounding box center [883, 214] width 16 height 16
click at [1330, 297] on label at bounding box center [1338, 295] width 23 height 23
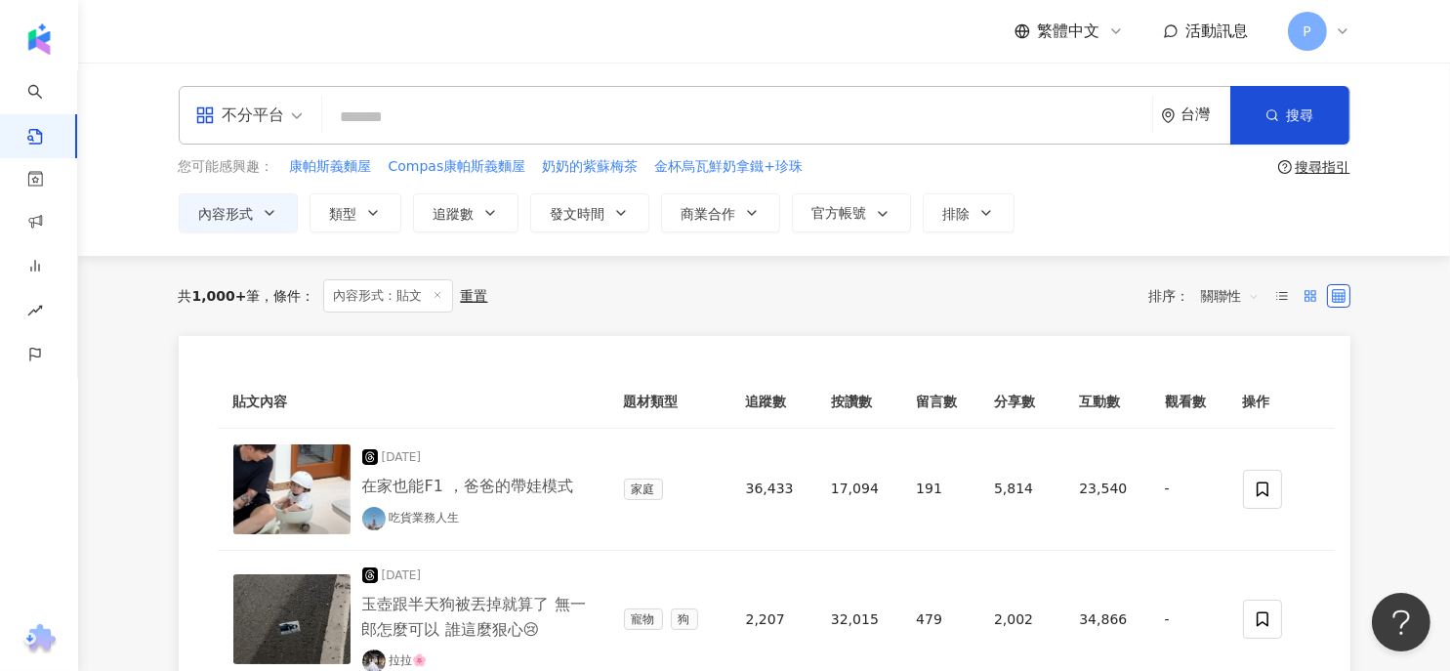
click at [1304, 296] on icon at bounding box center [1311, 296] width 14 height 14
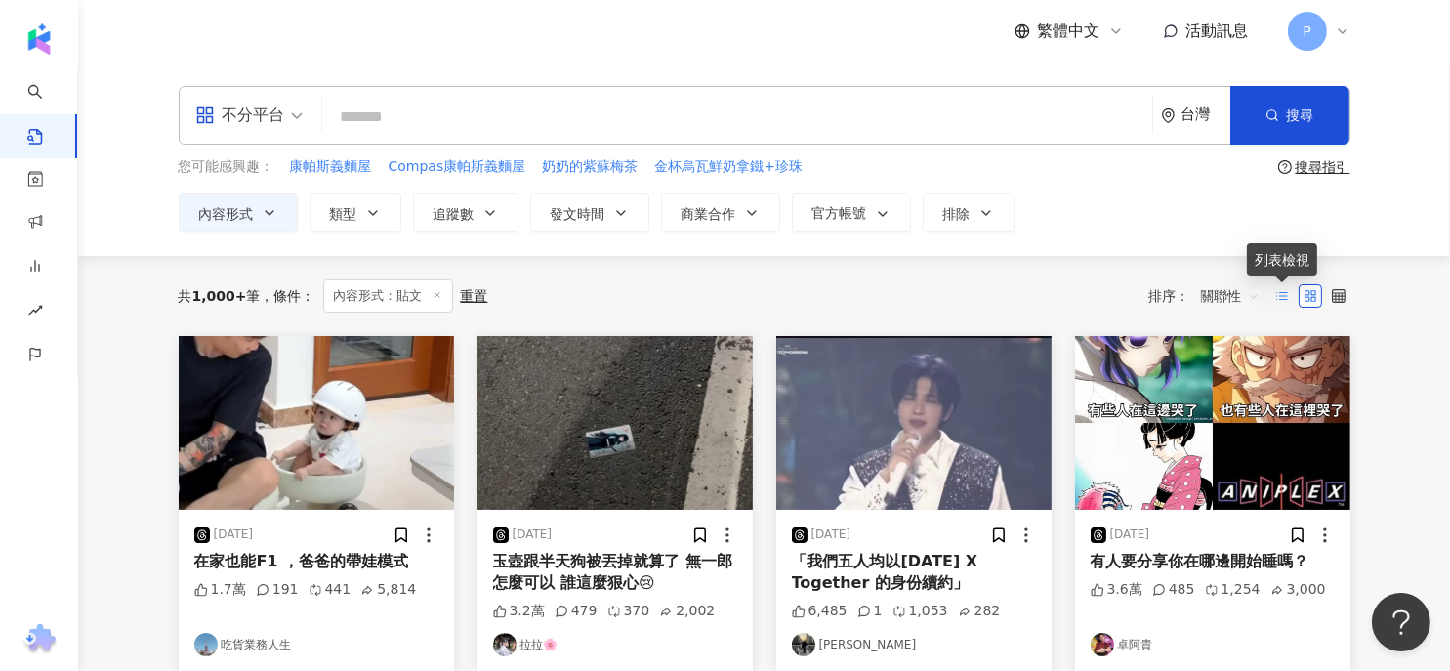
click at [1276, 295] on icon at bounding box center [1283, 296] width 14 height 14
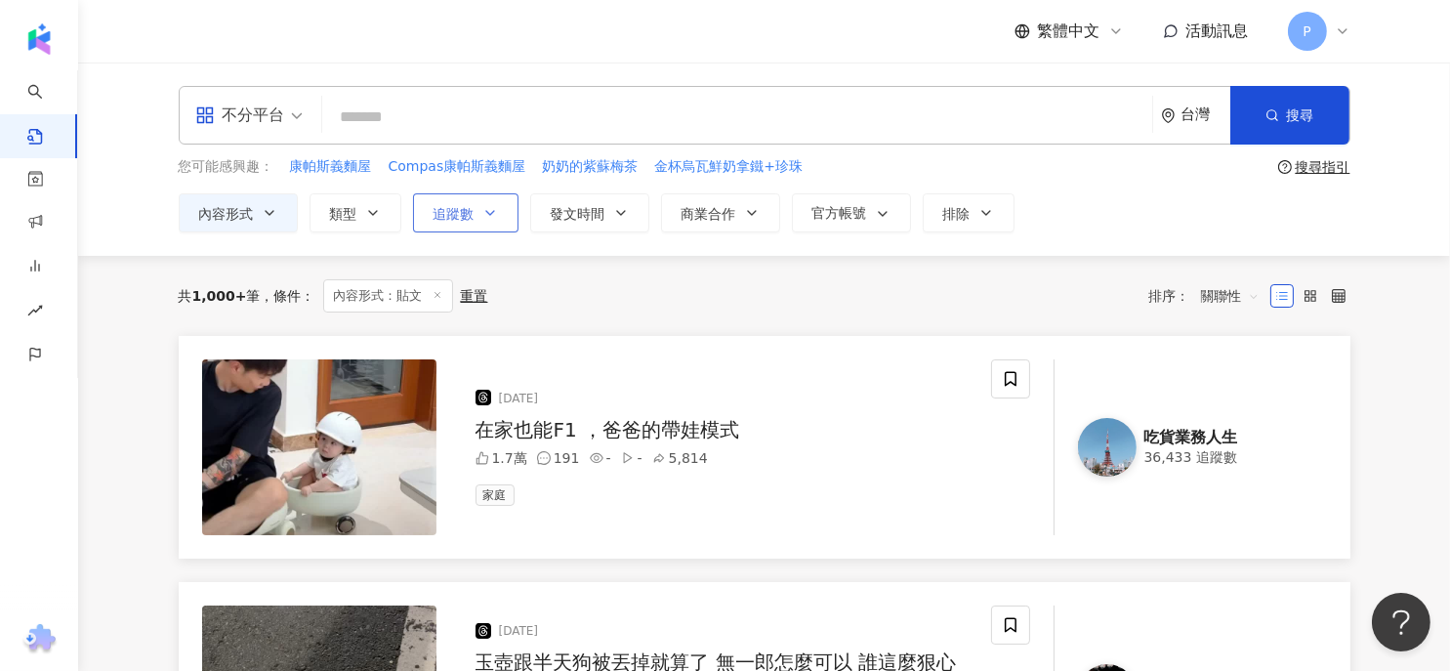
click at [477, 217] on button "追蹤數" at bounding box center [465, 212] width 105 height 39
click at [627, 215] on button "發文時間" at bounding box center [589, 212] width 119 height 39
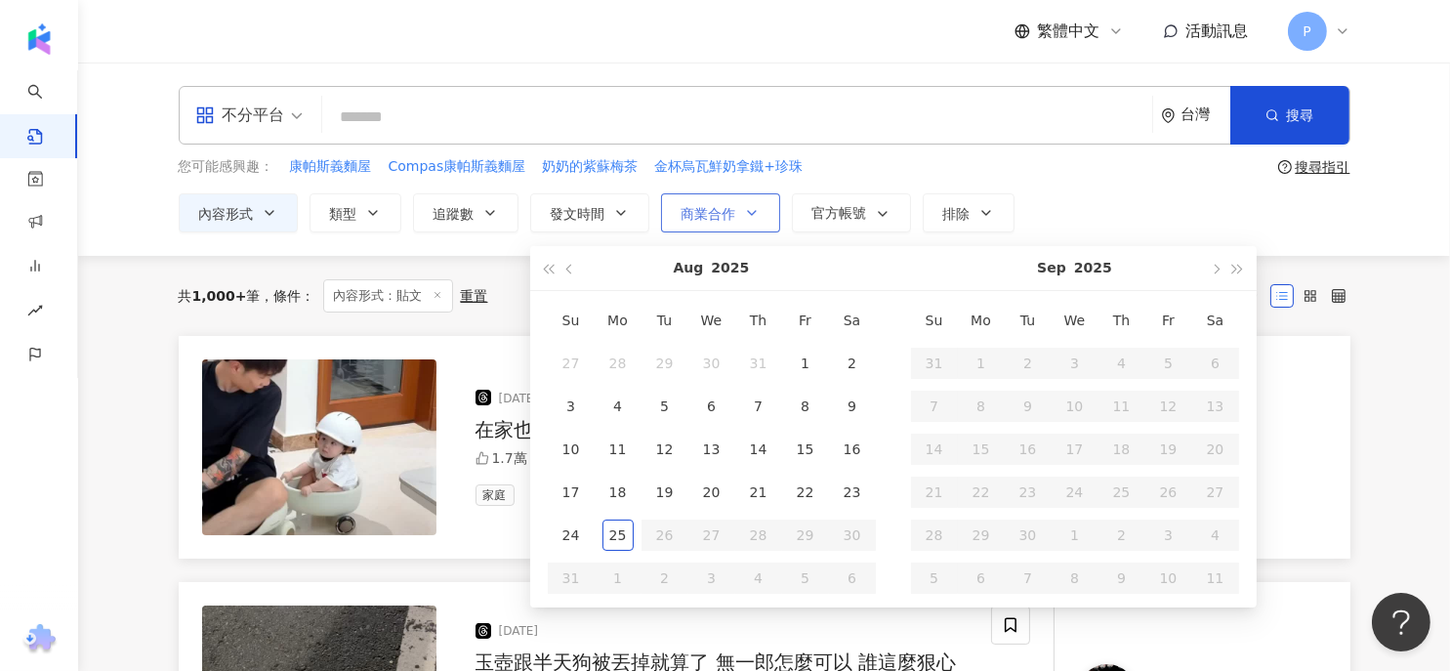
click at [751, 215] on icon "button" at bounding box center [752, 213] width 16 height 16
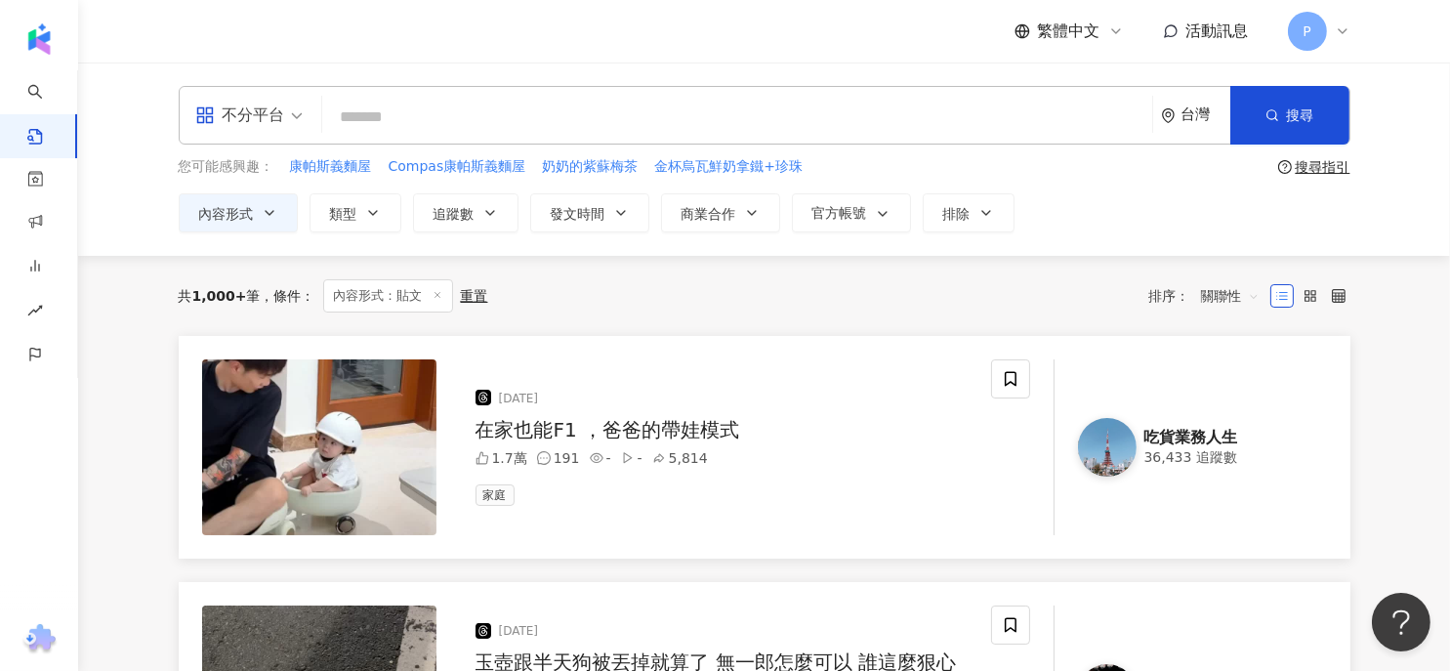
click at [411, 114] on input "search" at bounding box center [737, 117] width 815 height 42
click at [292, 116] on span "不分平台" at bounding box center [248, 115] width 107 height 31
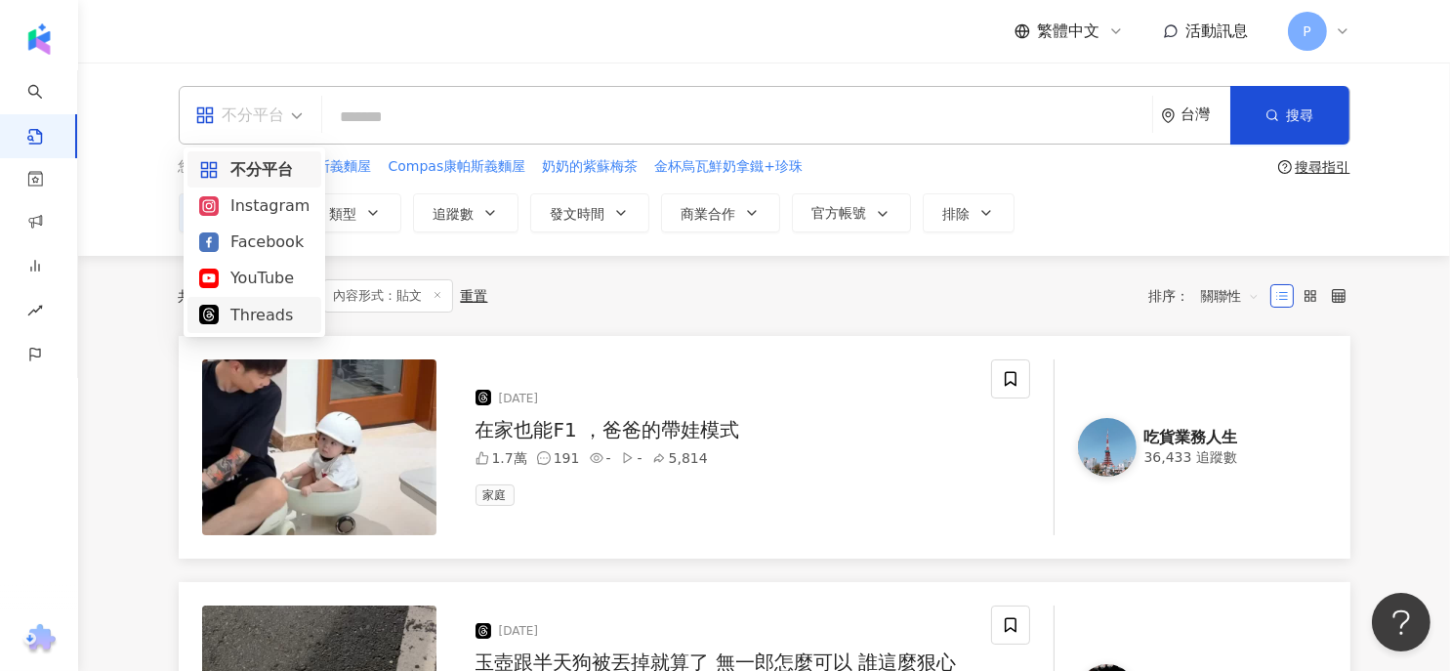
click at [244, 318] on div "Threads" at bounding box center [254, 315] width 110 height 24
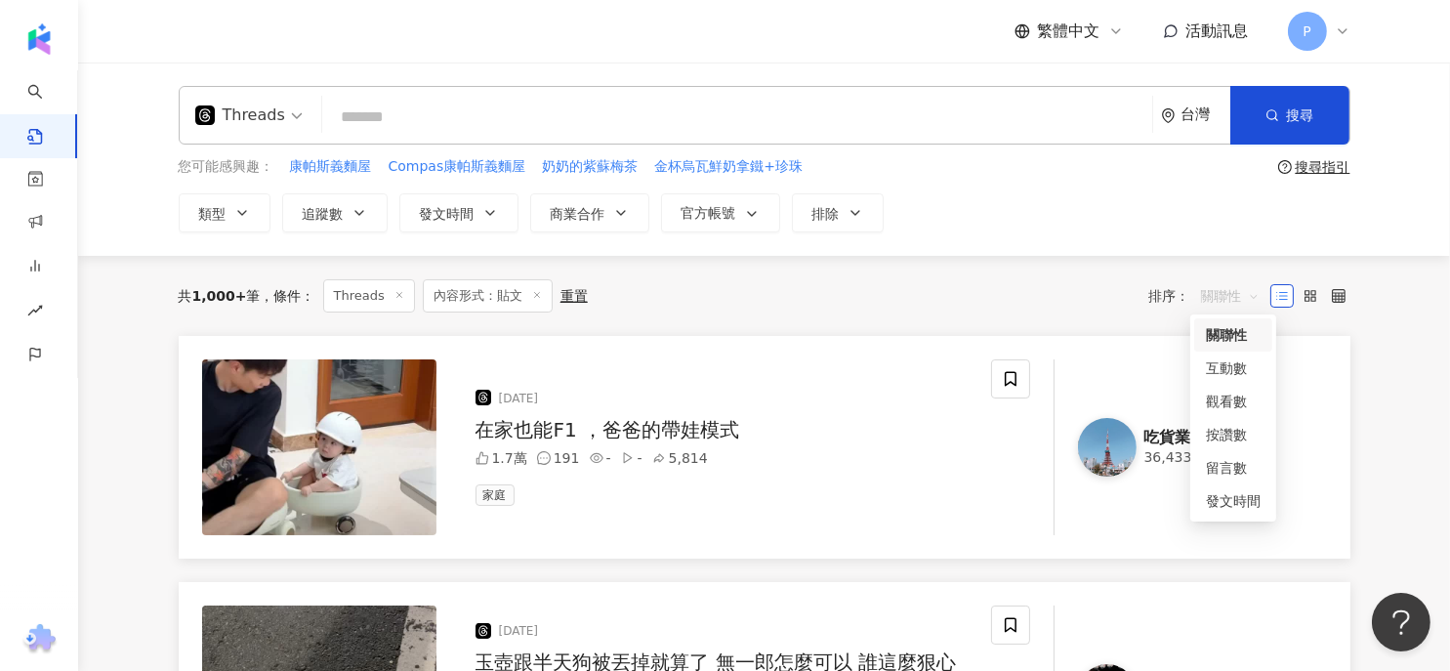
click at [1240, 298] on span "關聯性" at bounding box center [1230, 295] width 59 height 31
click at [1231, 436] on div "按讚數" at bounding box center [1233, 434] width 55 height 21
